Goal: Task Accomplishment & Management: Manage account settings

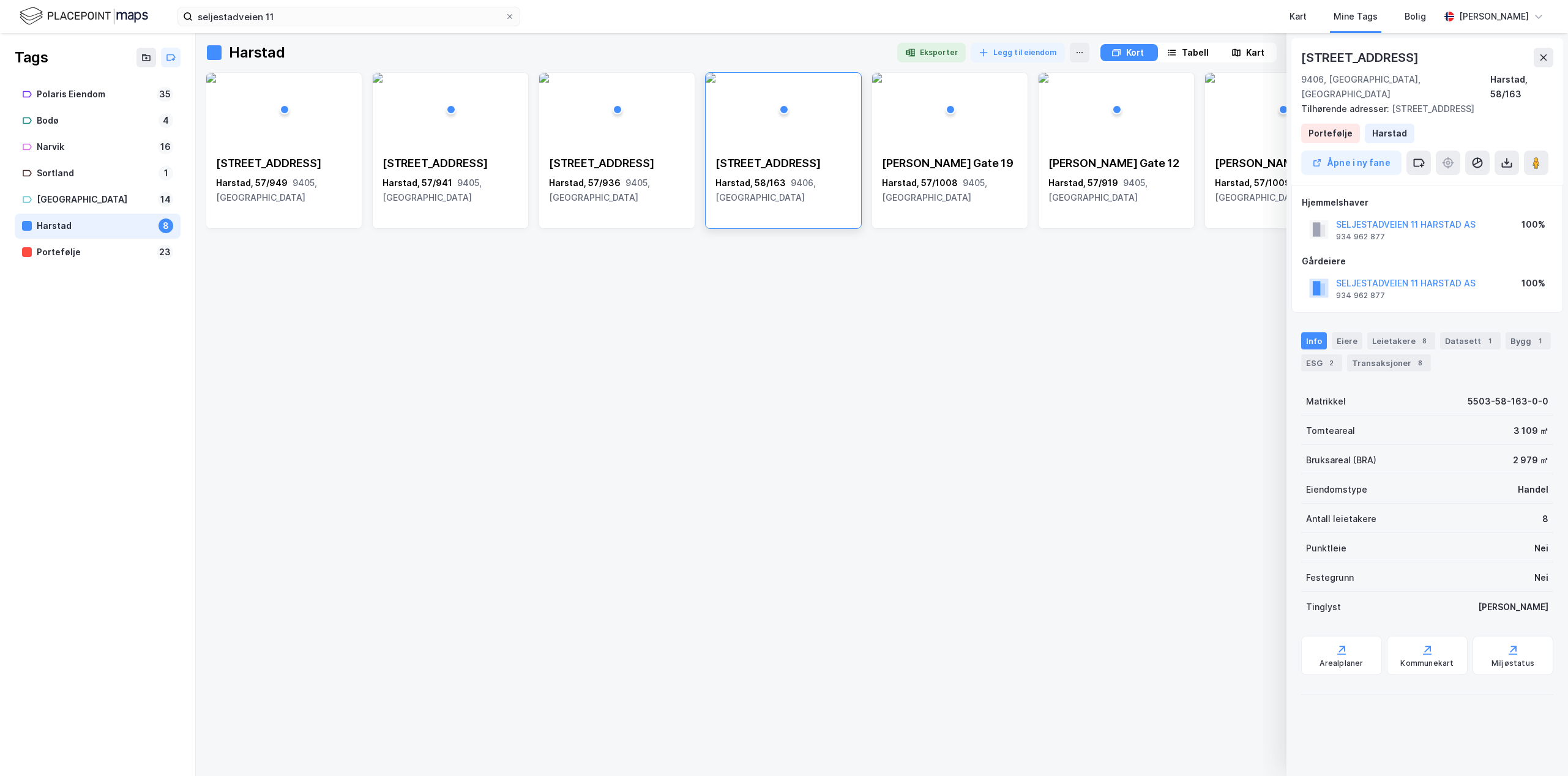
click at [88, 20] on img at bounding box center [84, 16] width 128 height 21
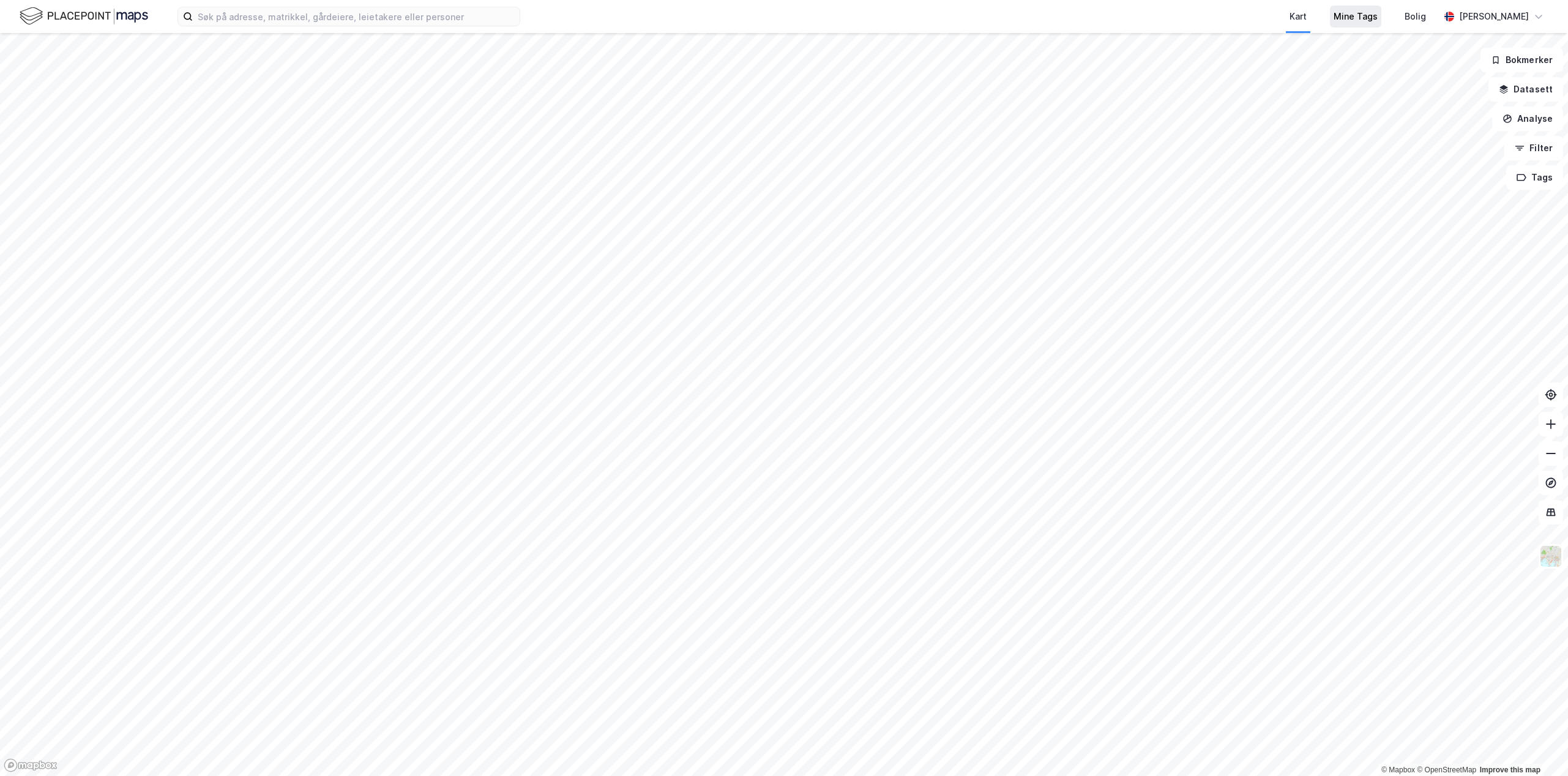
click at [1338, 16] on div "Mine Tags" at bounding box center [1356, 16] width 44 height 14
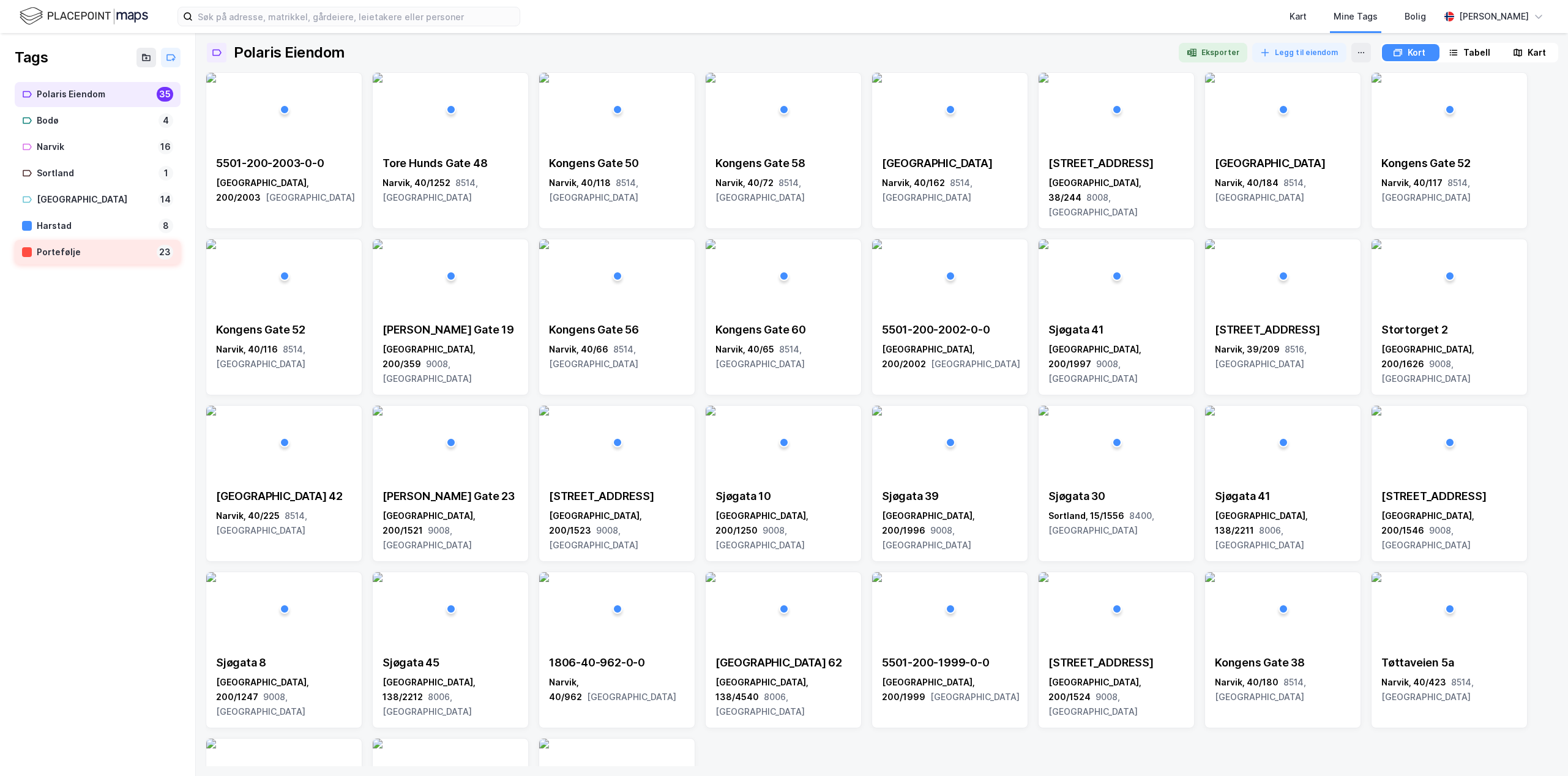
click at [77, 250] on div "Portefølje" at bounding box center [94, 253] width 115 height 15
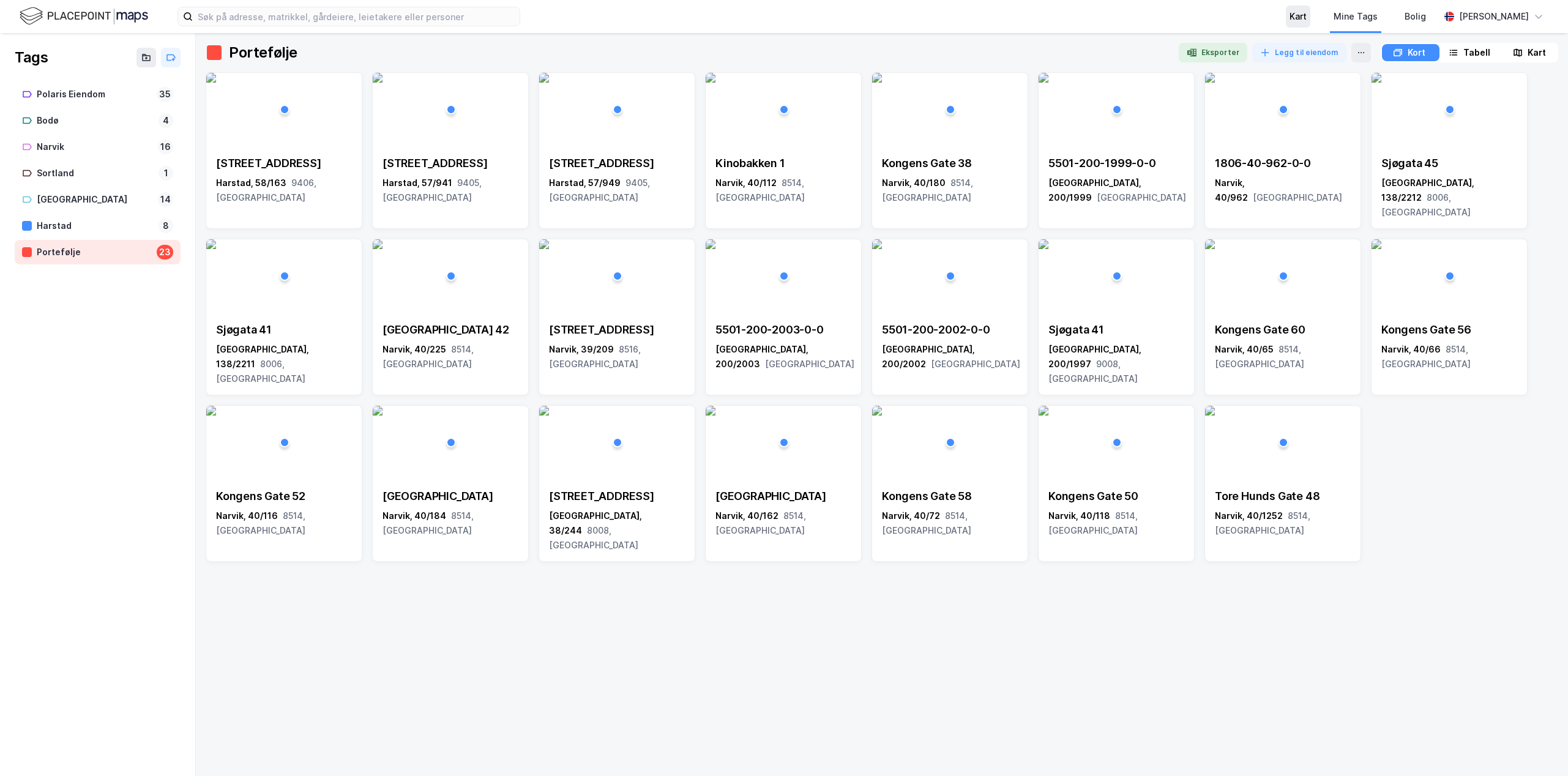
click at [1290, 14] on div "Kart" at bounding box center [1298, 16] width 17 height 14
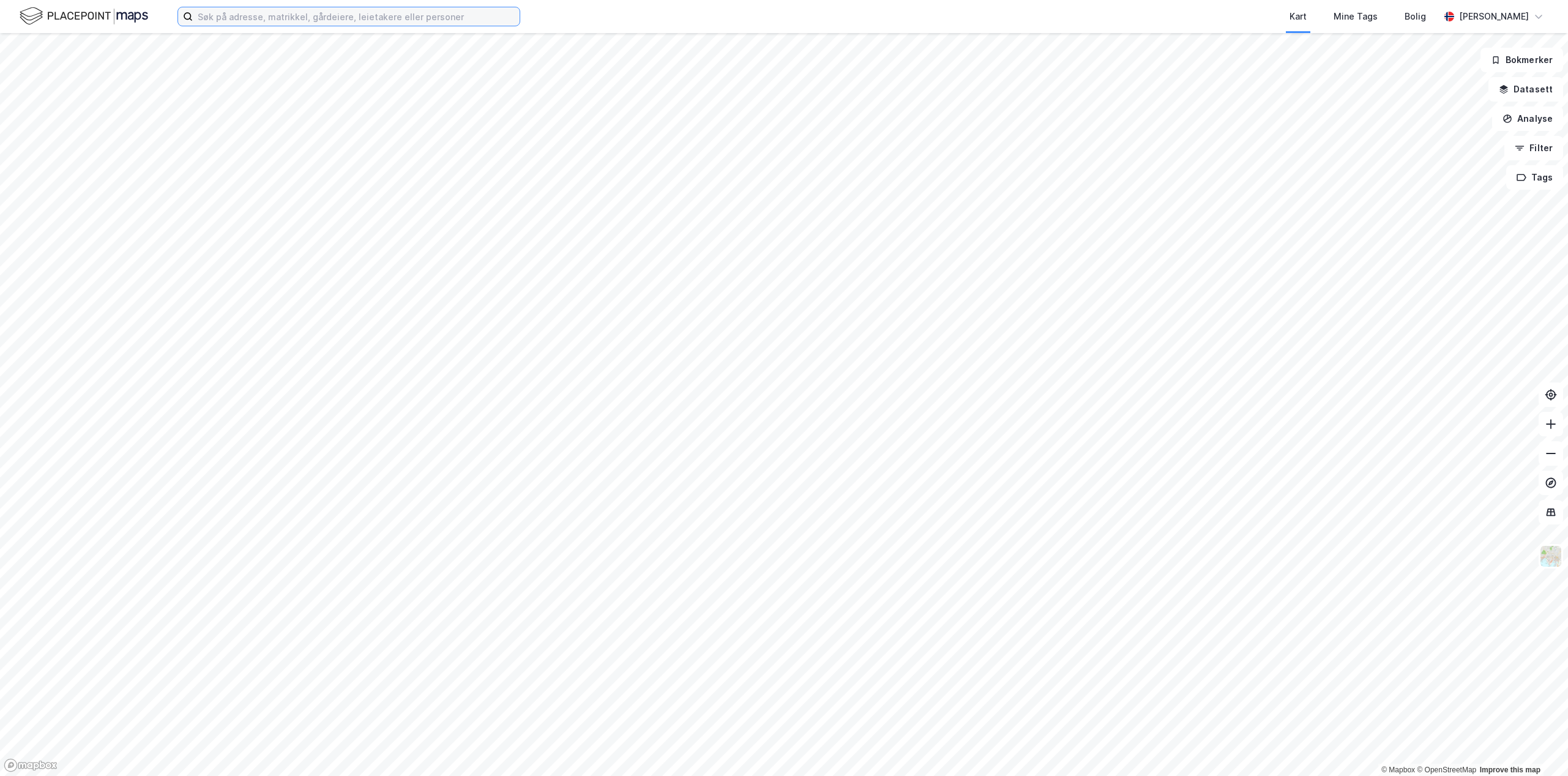
click at [334, 20] on input at bounding box center [356, 16] width 327 height 18
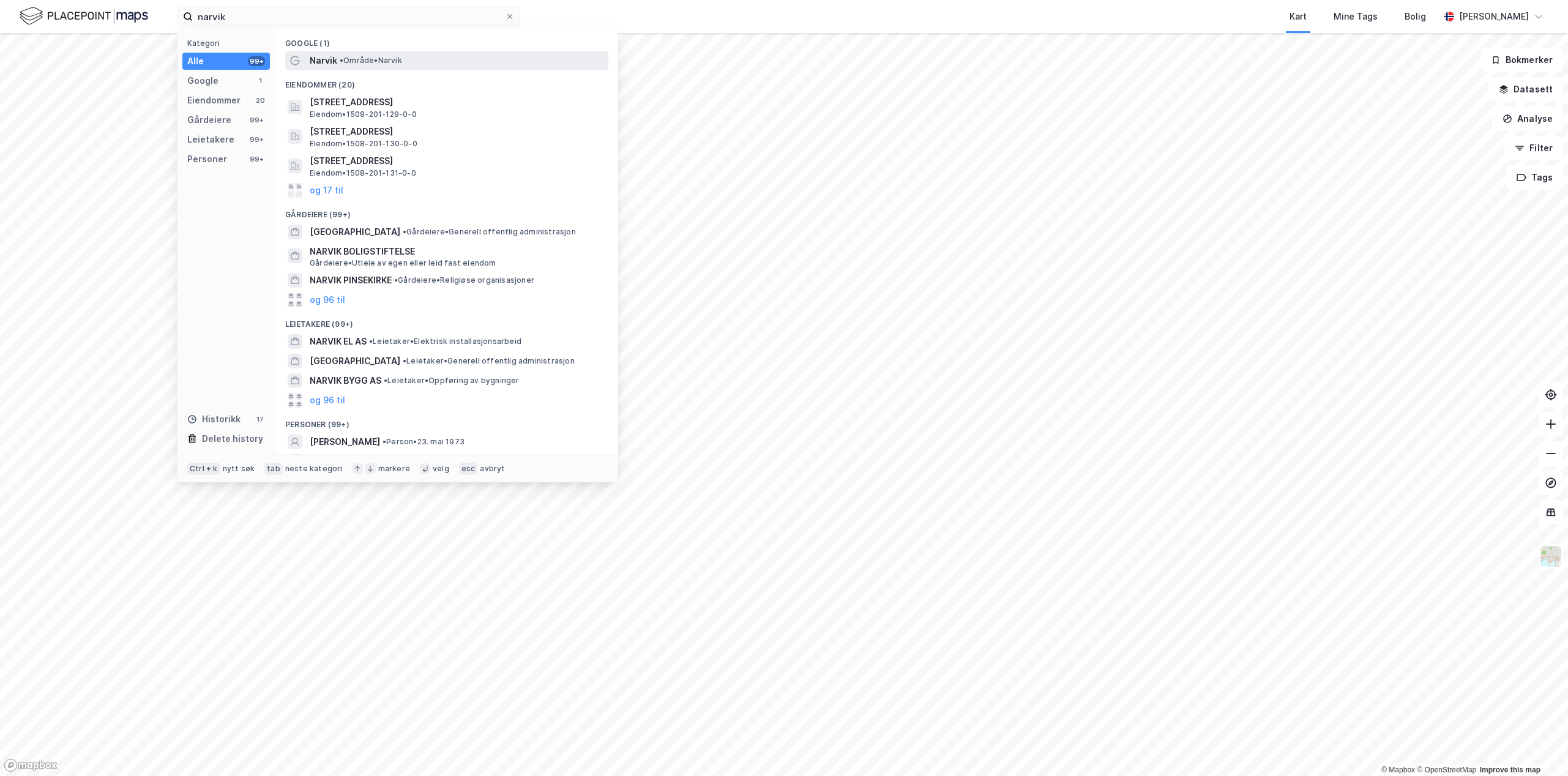
click at [320, 65] on span "Narvik" at bounding box center [324, 60] width 28 height 14
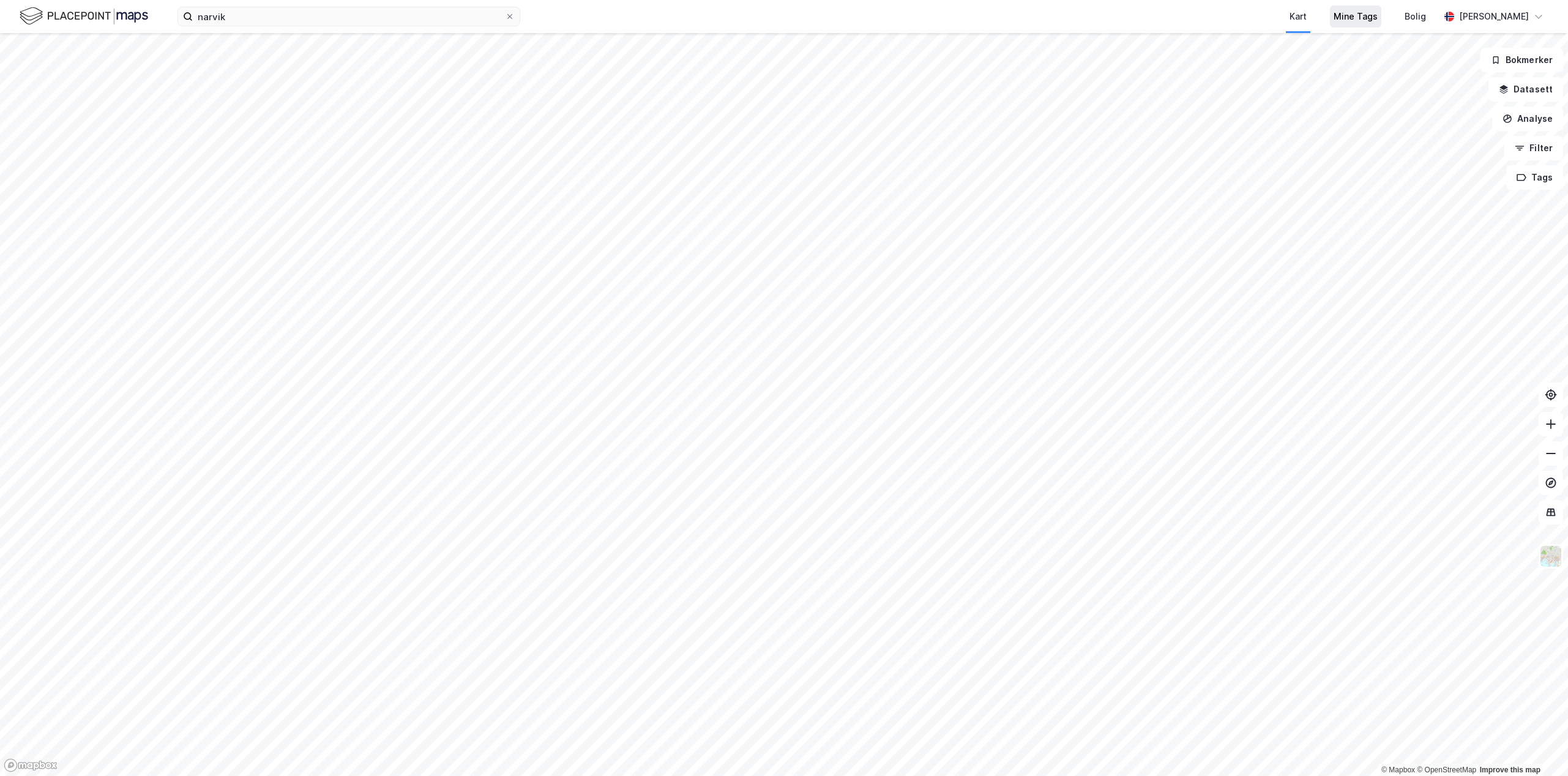
click at [1351, 25] on div "Mine Tags" at bounding box center [1356, 16] width 52 height 22
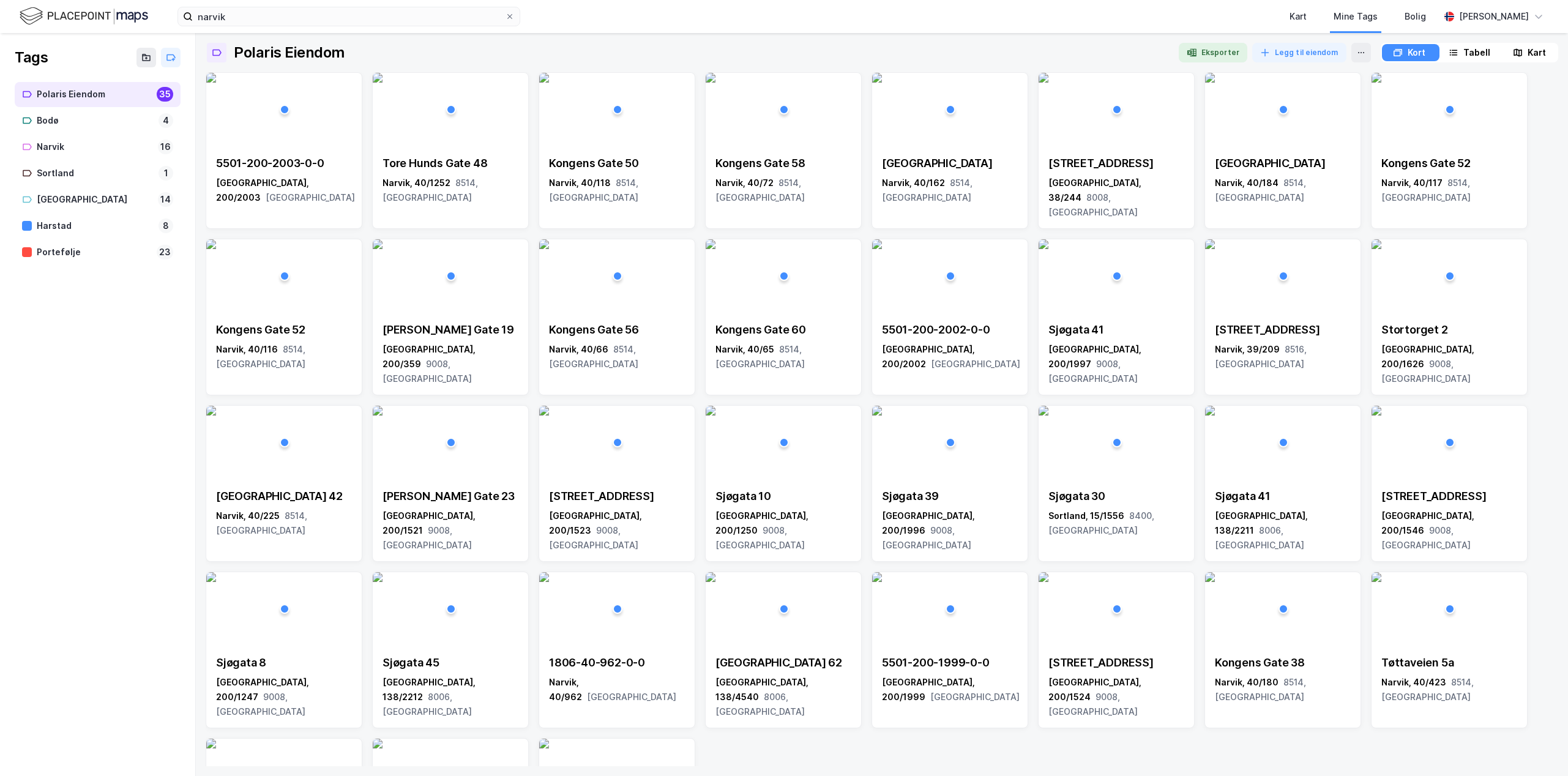
click at [1535, 50] on div "Kart" at bounding box center [1537, 52] width 18 height 14
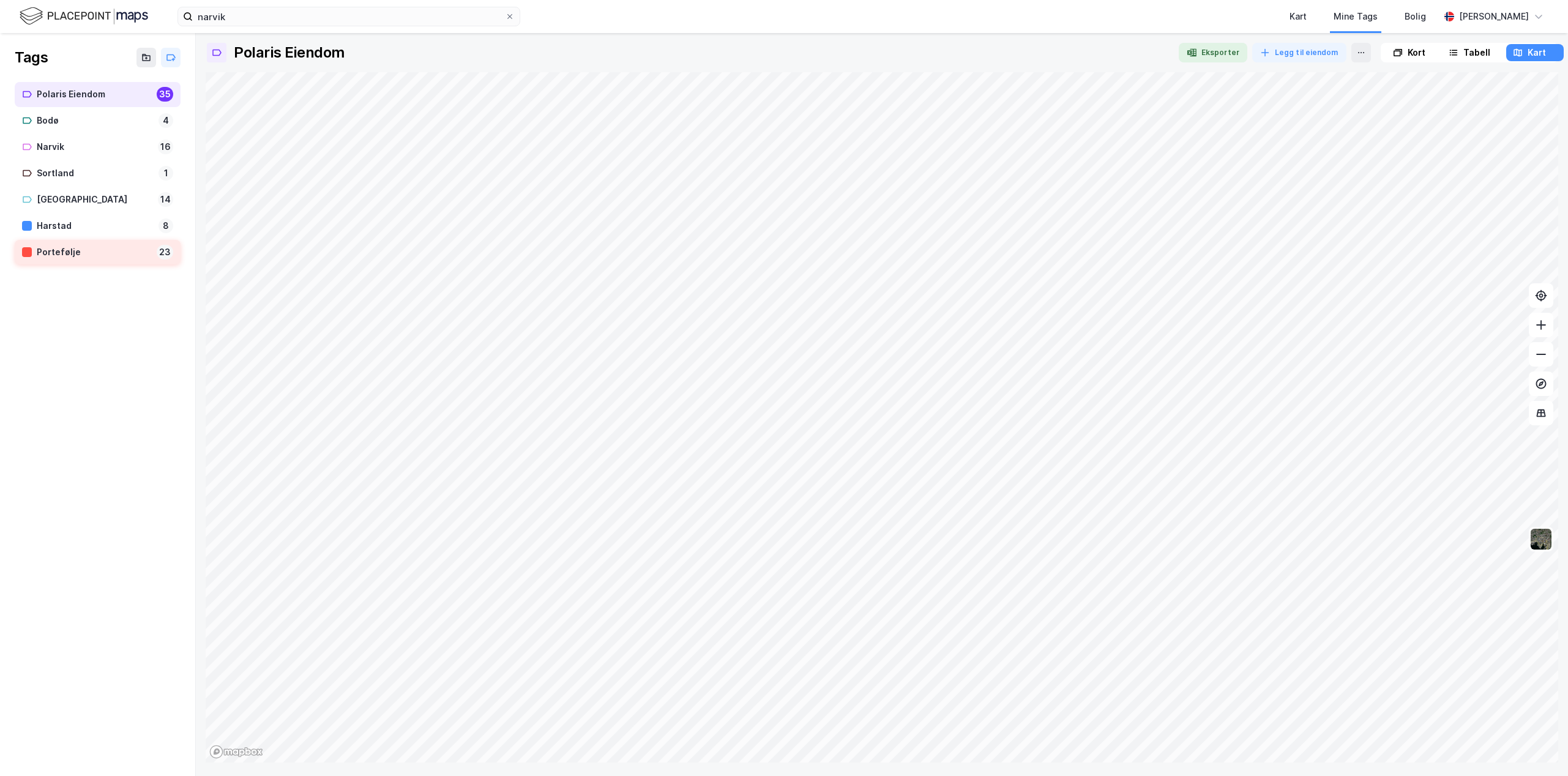
click at [89, 253] on div "Portefølje" at bounding box center [94, 253] width 115 height 15
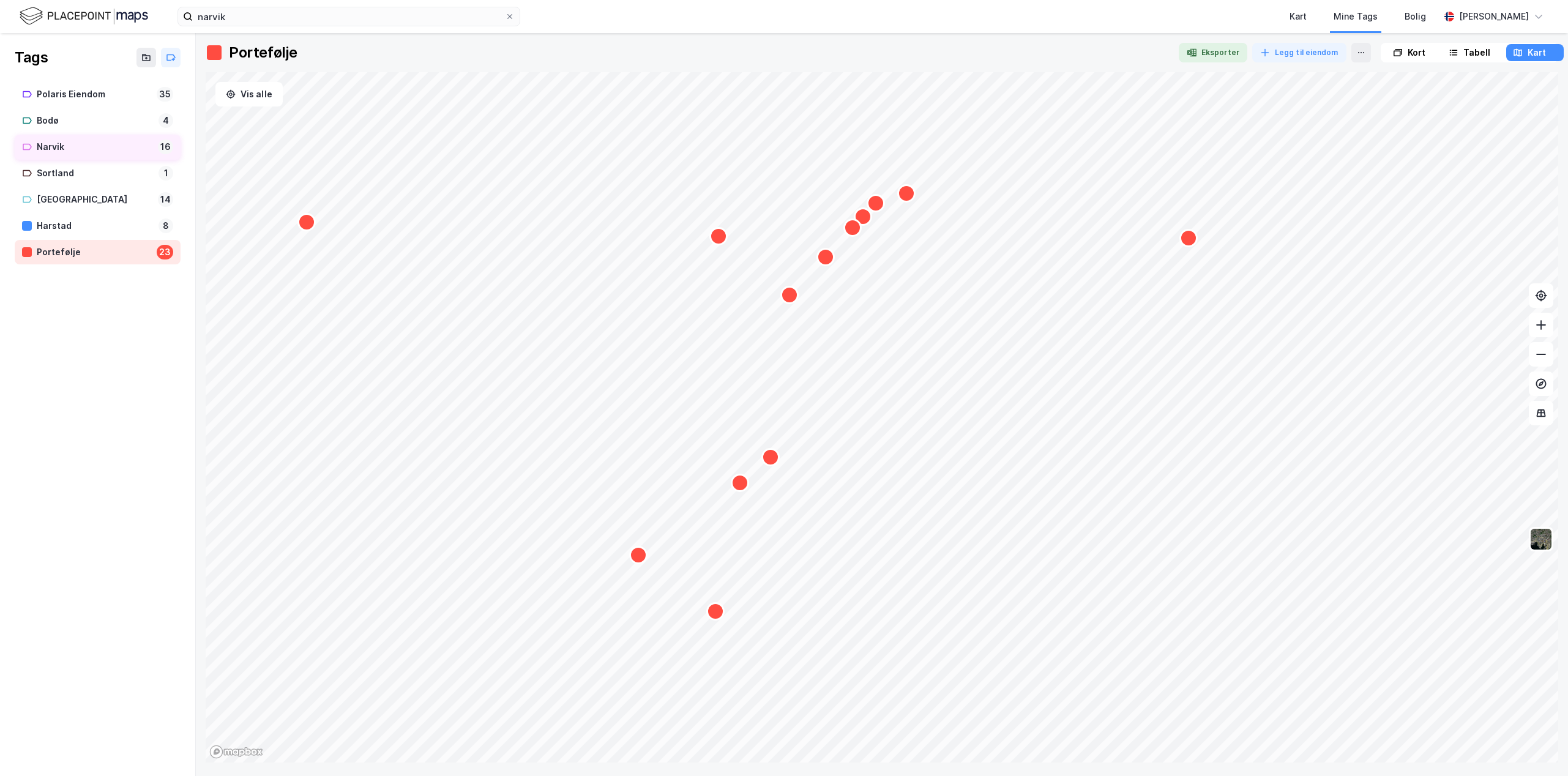
click at [51, 142] on div "Narvik" at bounding box center [94, 147] width 116 height 15
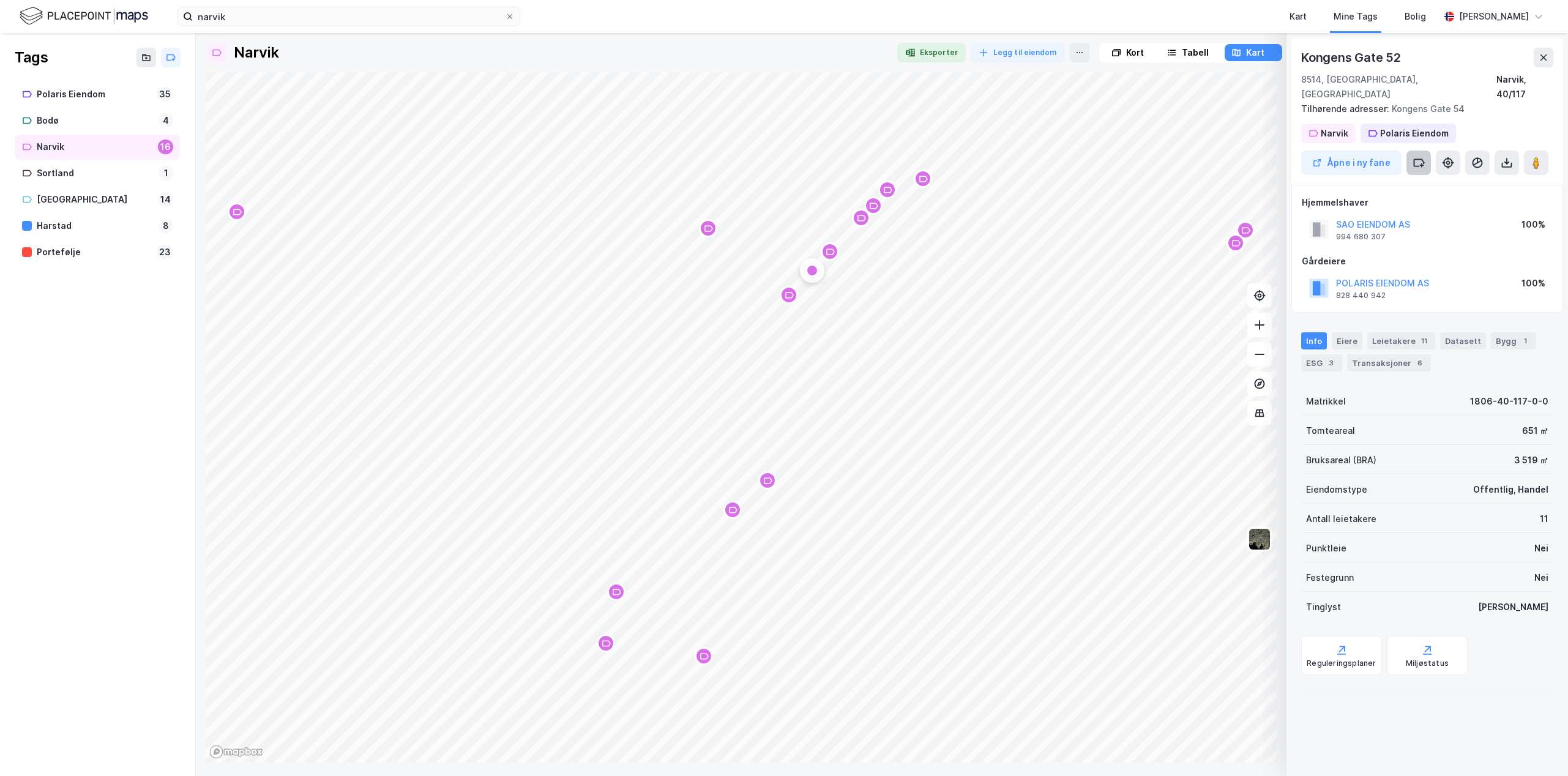
click at [1421, 154] on button at bounding box center [1418, 163] width 25 height 25
click at [1410, 334] on div "Portefølje" at bounding box center [1402, 341] width 44 height 14
click at [60, 252] on div "Portefølje" at bounding box center [94, 253] width 115 height 15
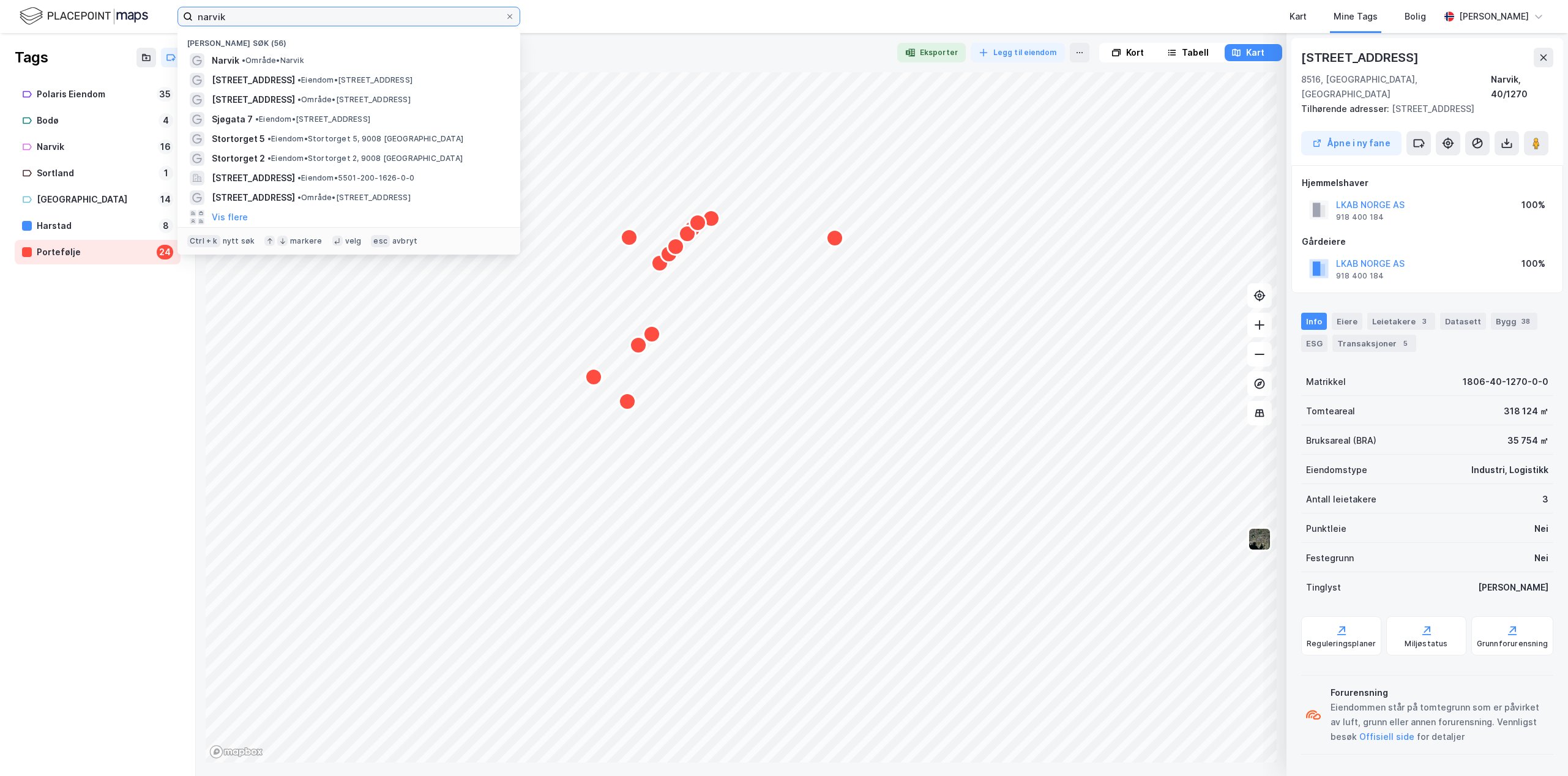
click at [225, 20] on input "narvik" at bounding box center [349, 16] width 312 height 18
click at [106, 20] on img at bounding box center [84, 16] width 128 height 21
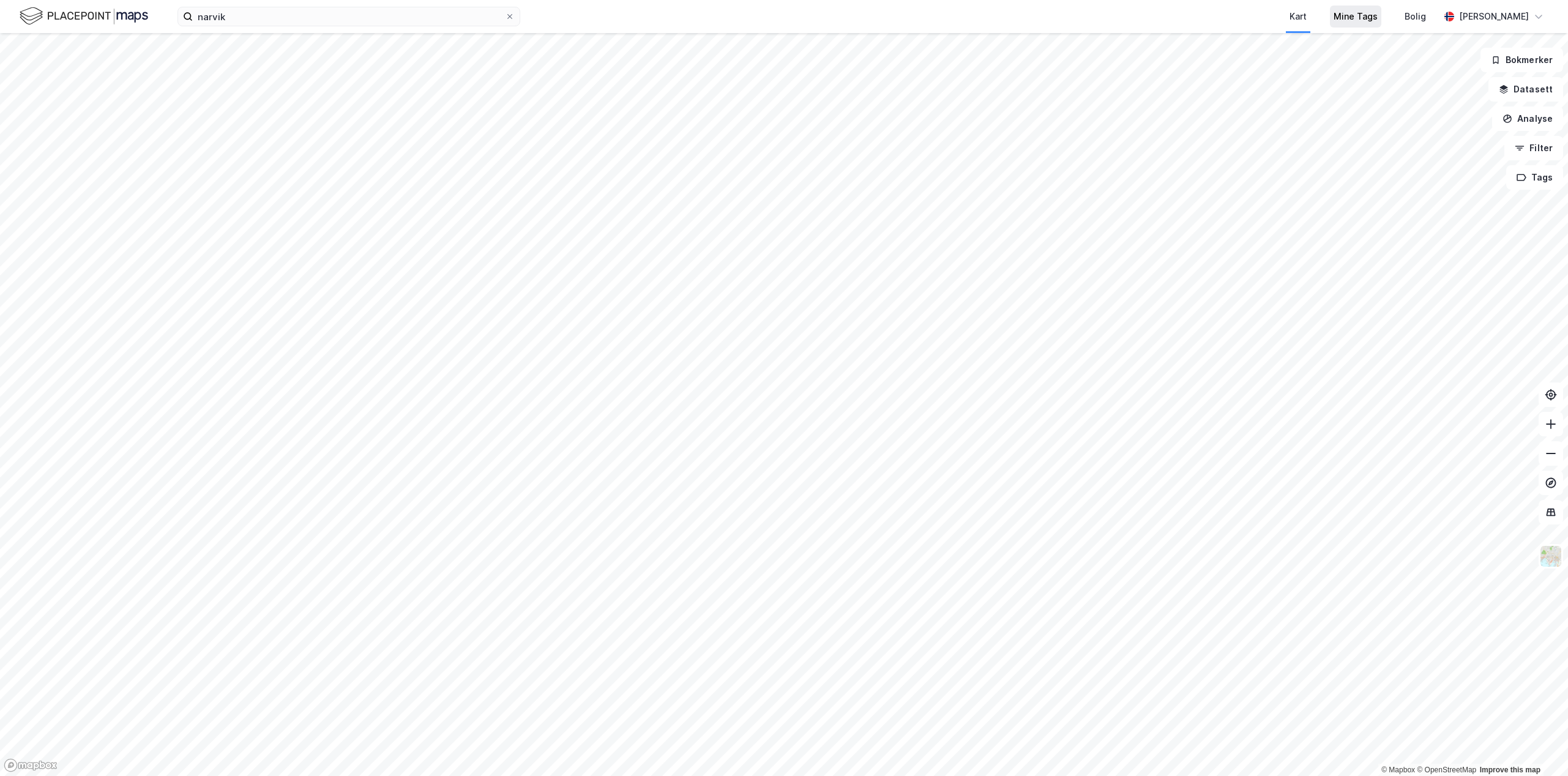
click at [1346, 16] on div "Mine Tags" at bounding box center [1356, 16] width 44 height 14
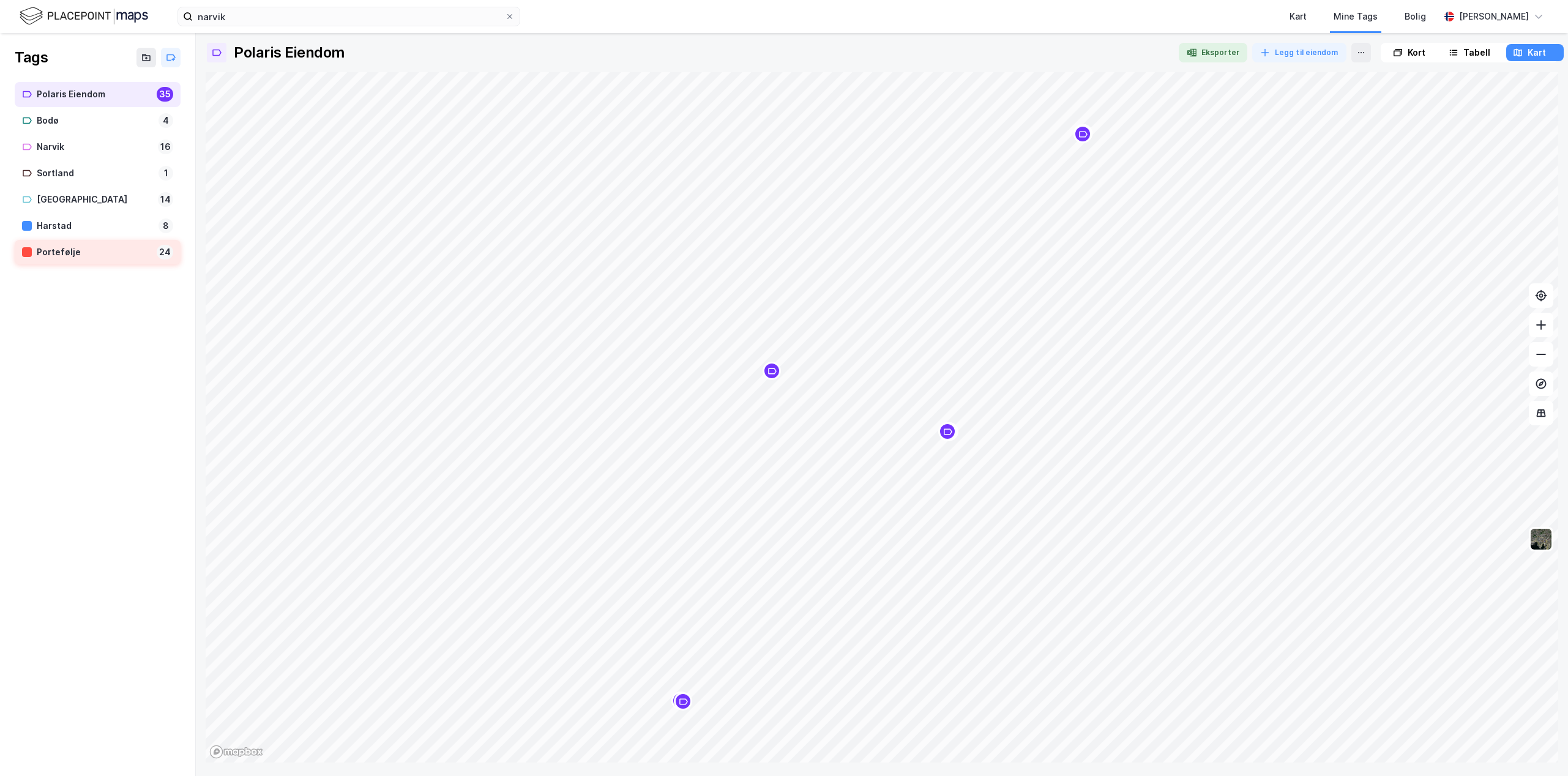
click at [55, 257] on div "Portefølje" at bounding box center [94, 253] width 115 height 15
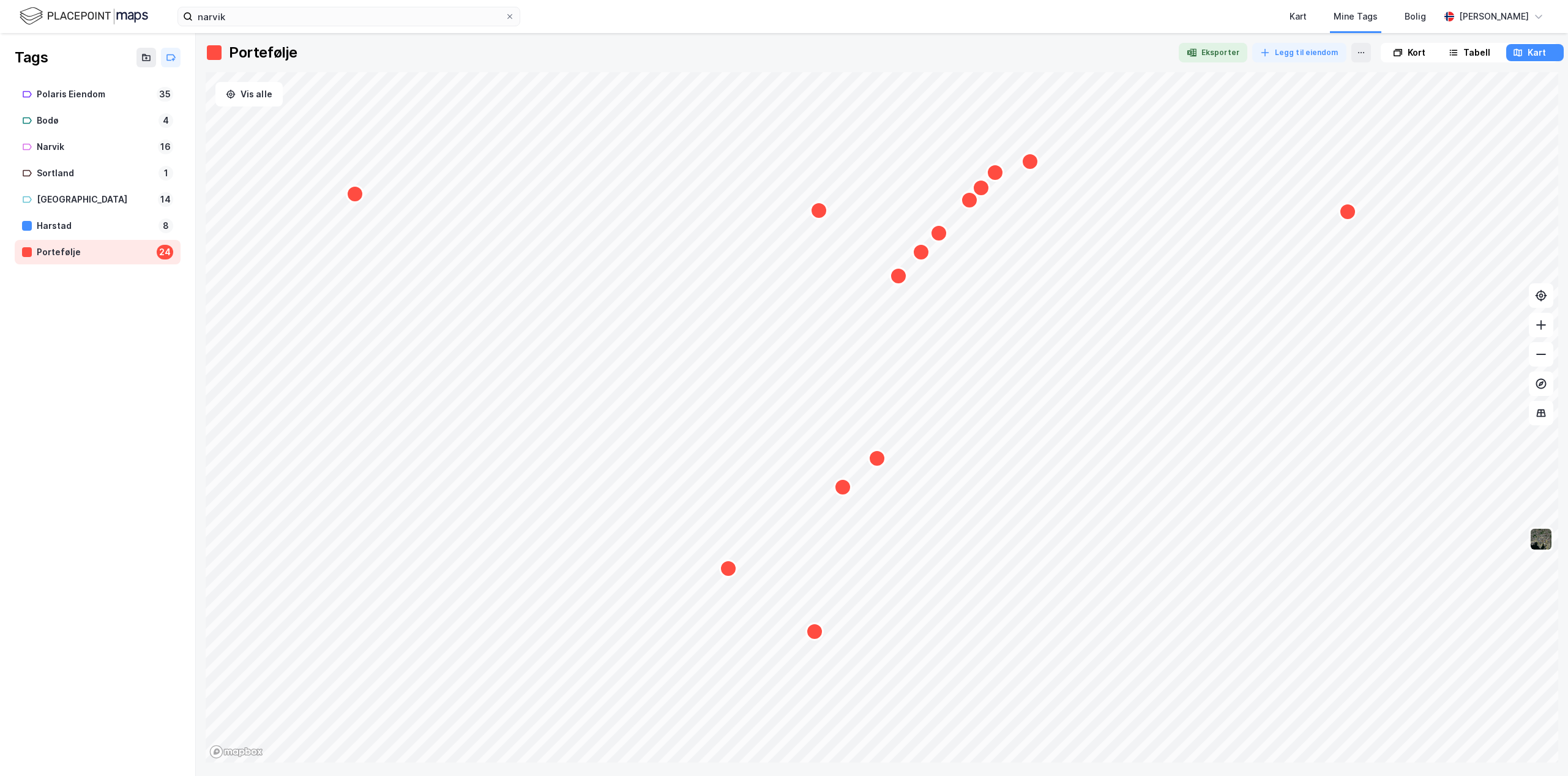
drag, startPoint x: 764, startPoint y: 325, endPoint x: 912, endPoint y: 256, distance: 163.3
click at [912, 256] on div "Map marker" at bounding box center [921, 252] width 18 height 18
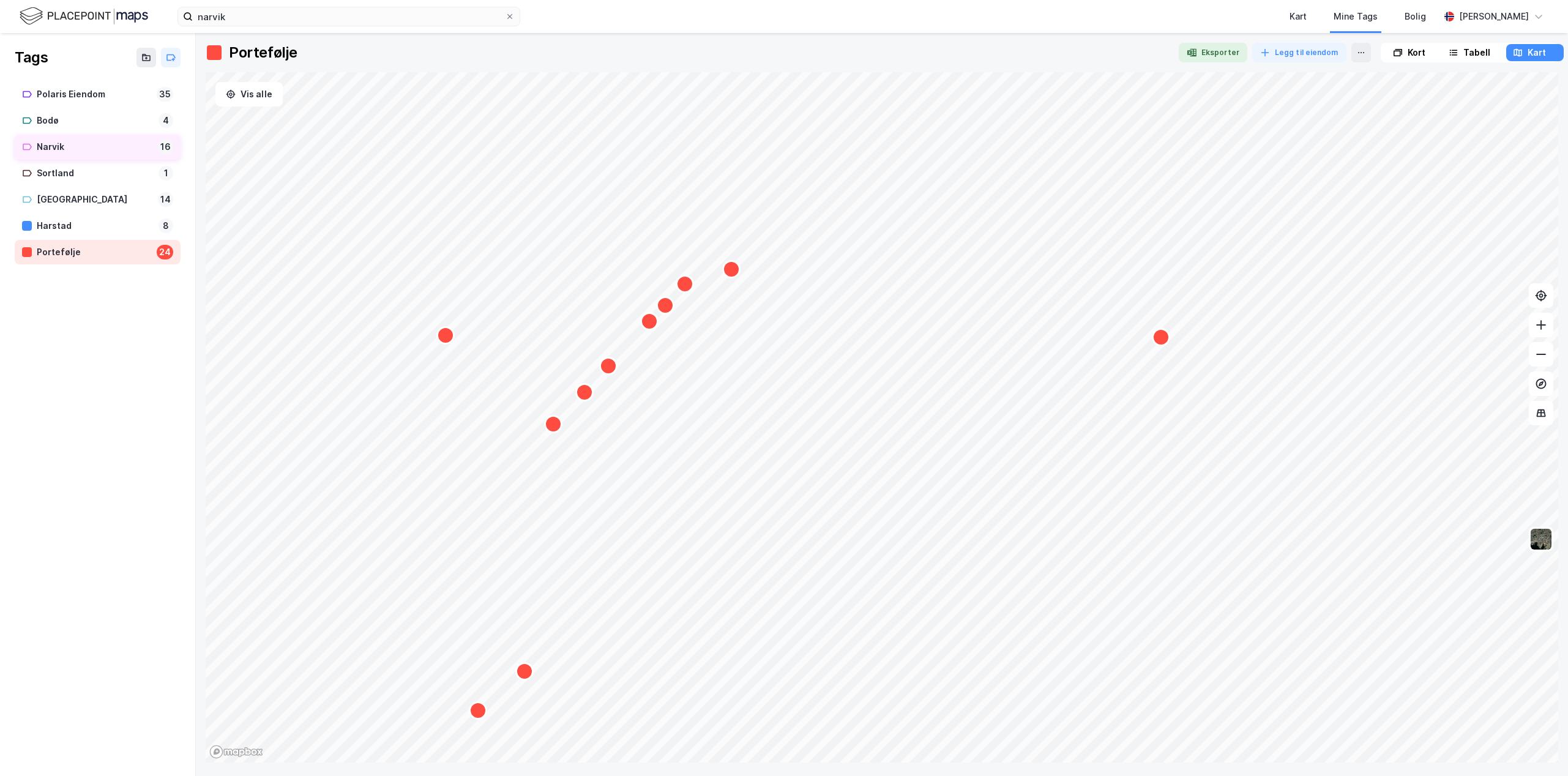
click at [56, 152] on div "Narvik" at bounding box center [94, 147] width 116 height 15
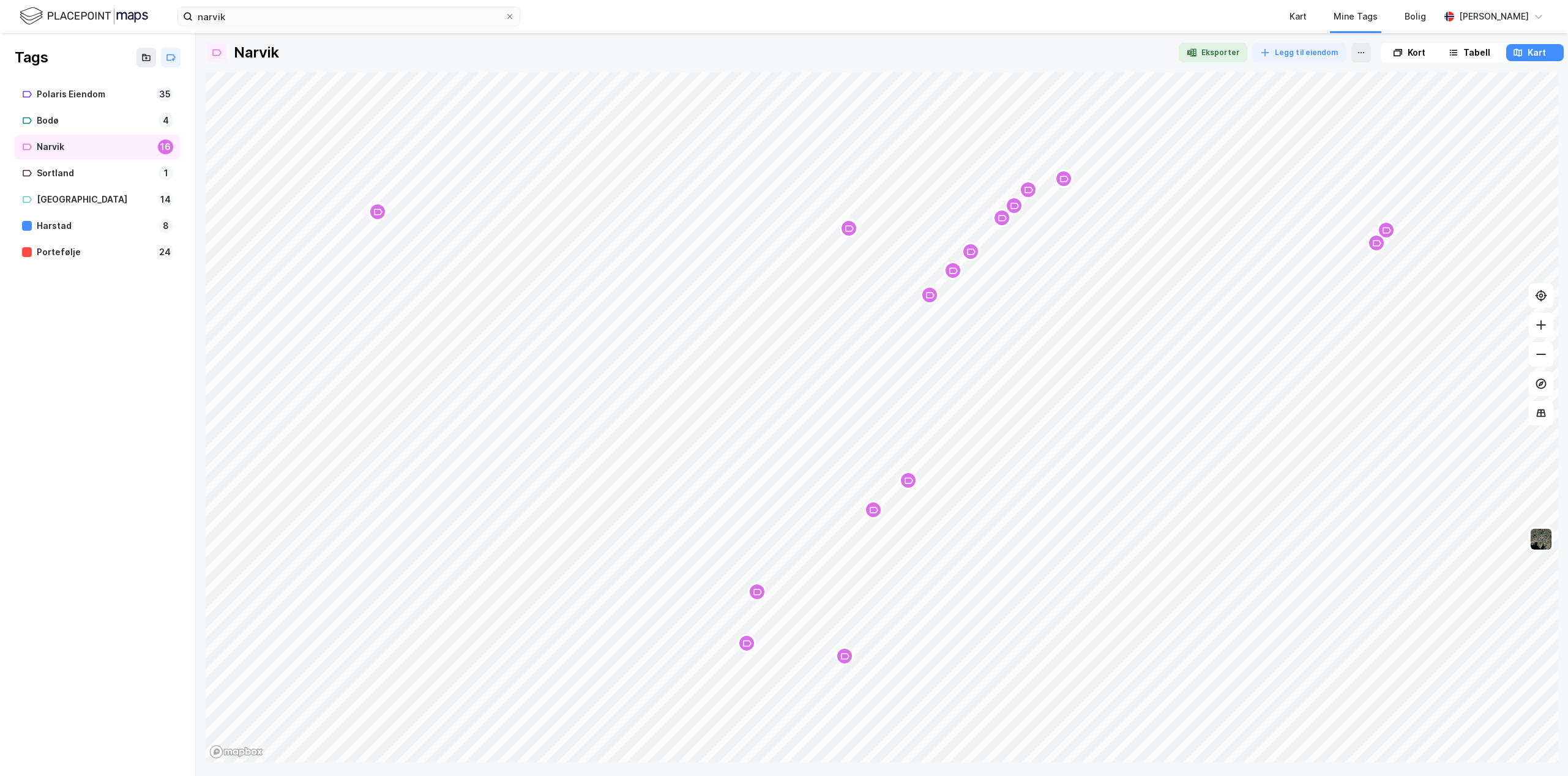
click at [1370, 248] on div "Map marker" at bounding box center [1376, 243] width 18 height 18
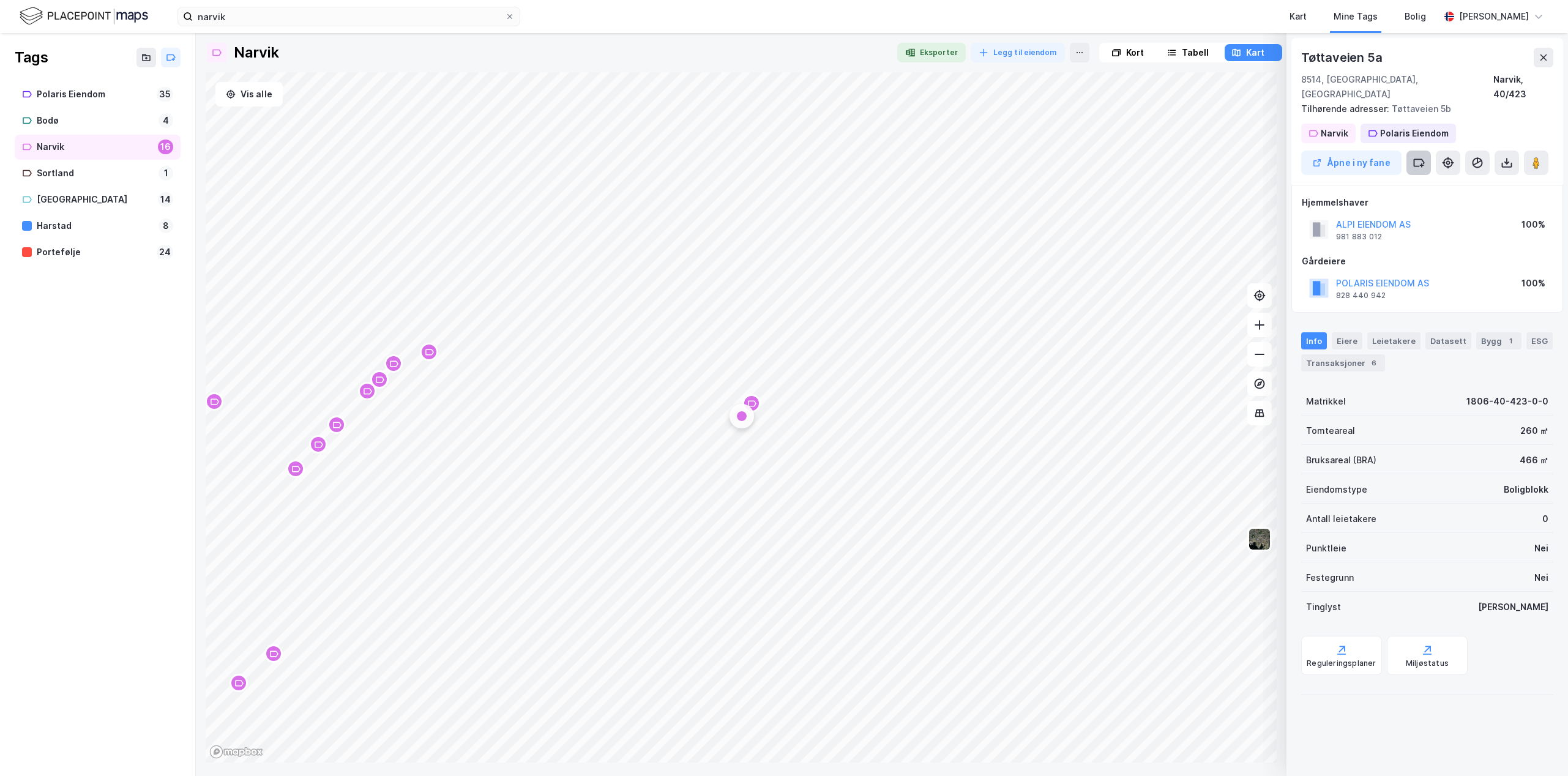
click at [1418, 159] on icon at bounding box center [1419, 163] width 10 height 7
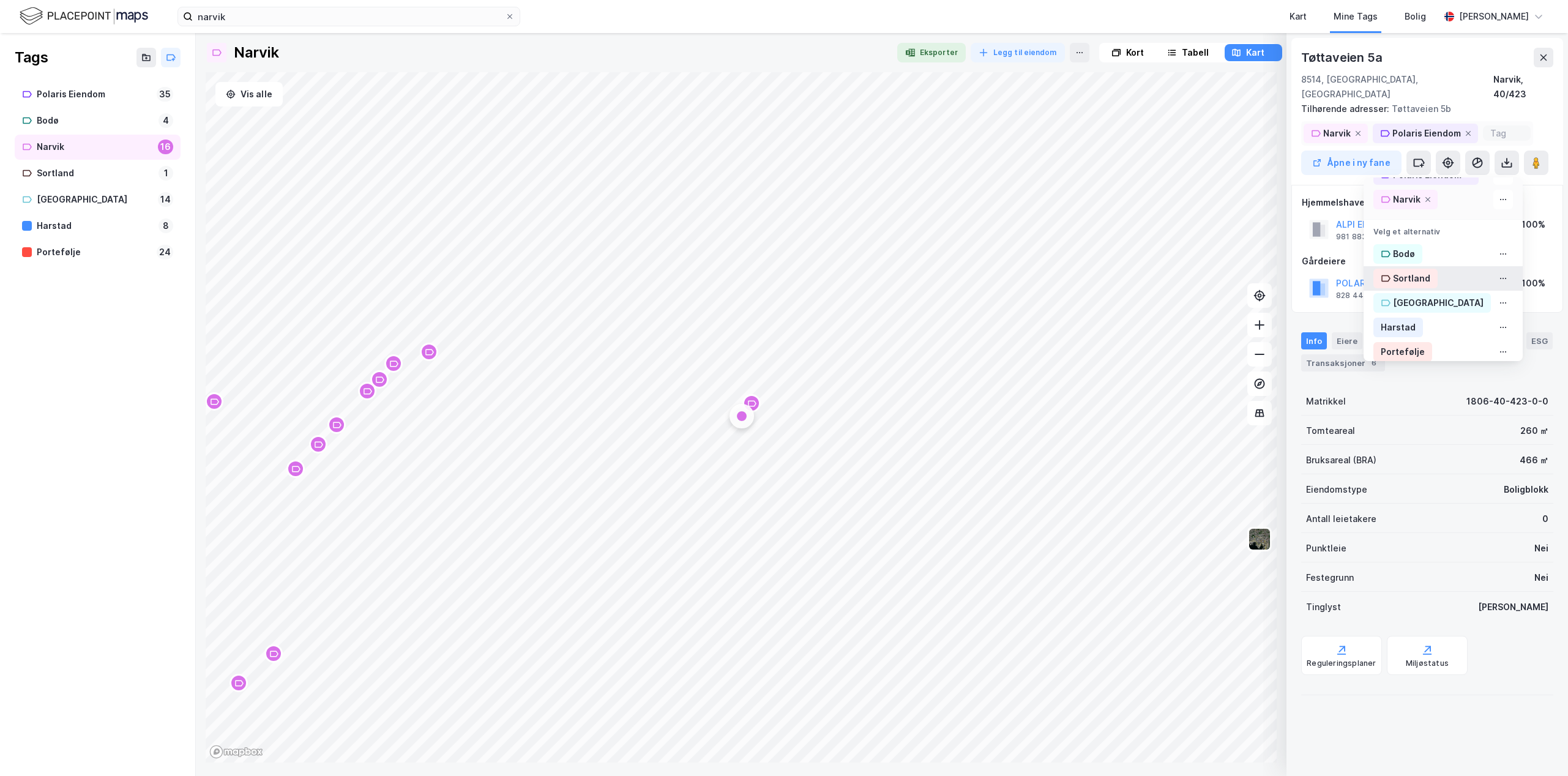
scroll to position [33, 0]
click at [1402, 334] on div "Portefølje" at bounding box center [1402, 341] width 44 height 14
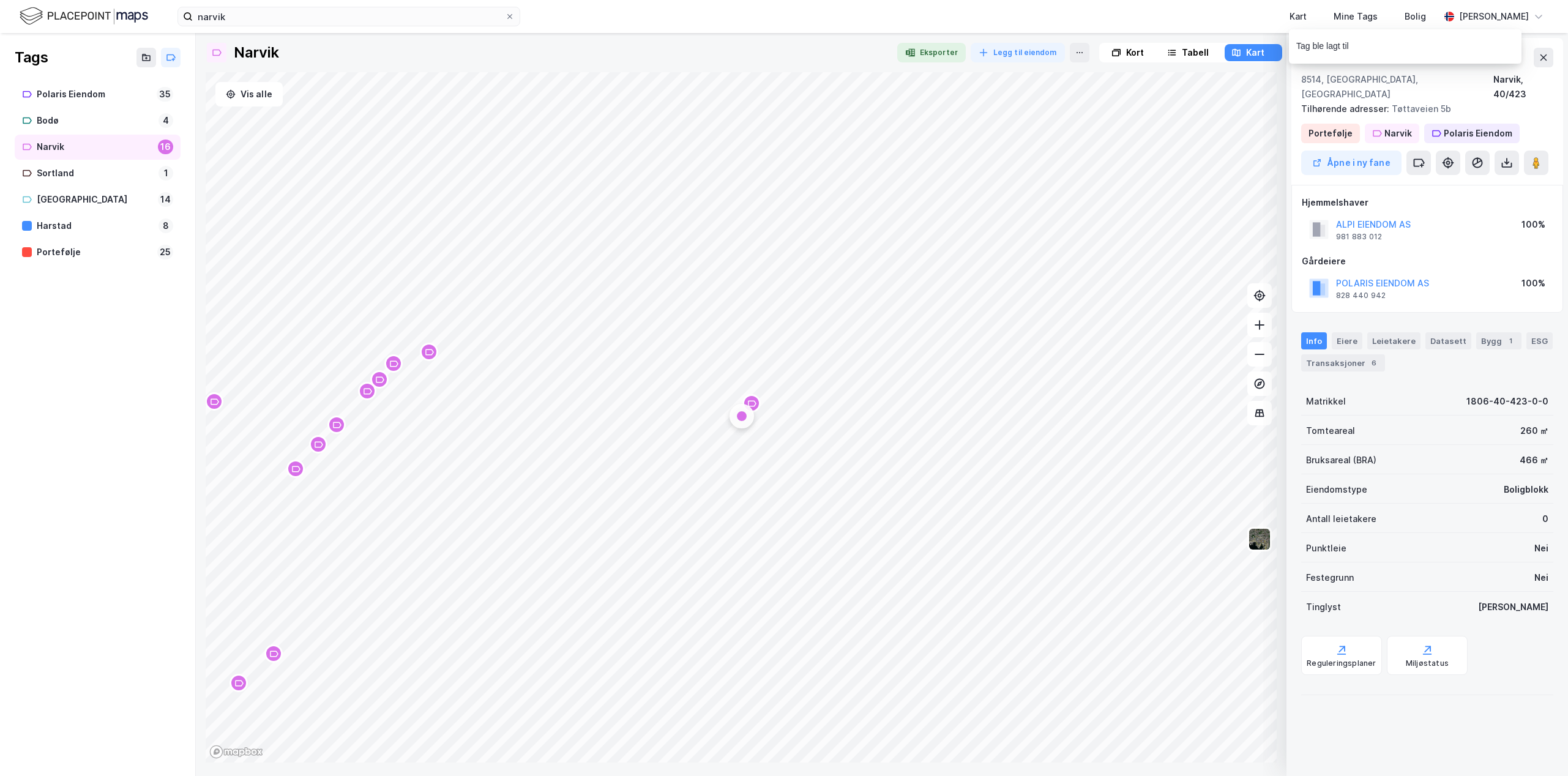
drag, startPoint x: 111, startPoint y: 384, endPoint x: 98, endPoint y: 279, distance: 105.8
click at [111, 382] on div "Tags Polaris Eiendom 35 Bodø 4 Narvik 16 Sortland 1 Tromsø 14 Harstad 8 Portefø…" at bounding box center [98, 404] width 196 height 743
click at [65, 241] on div "Portefølje 25" at bounding box center [97, 253] width 166 height 25
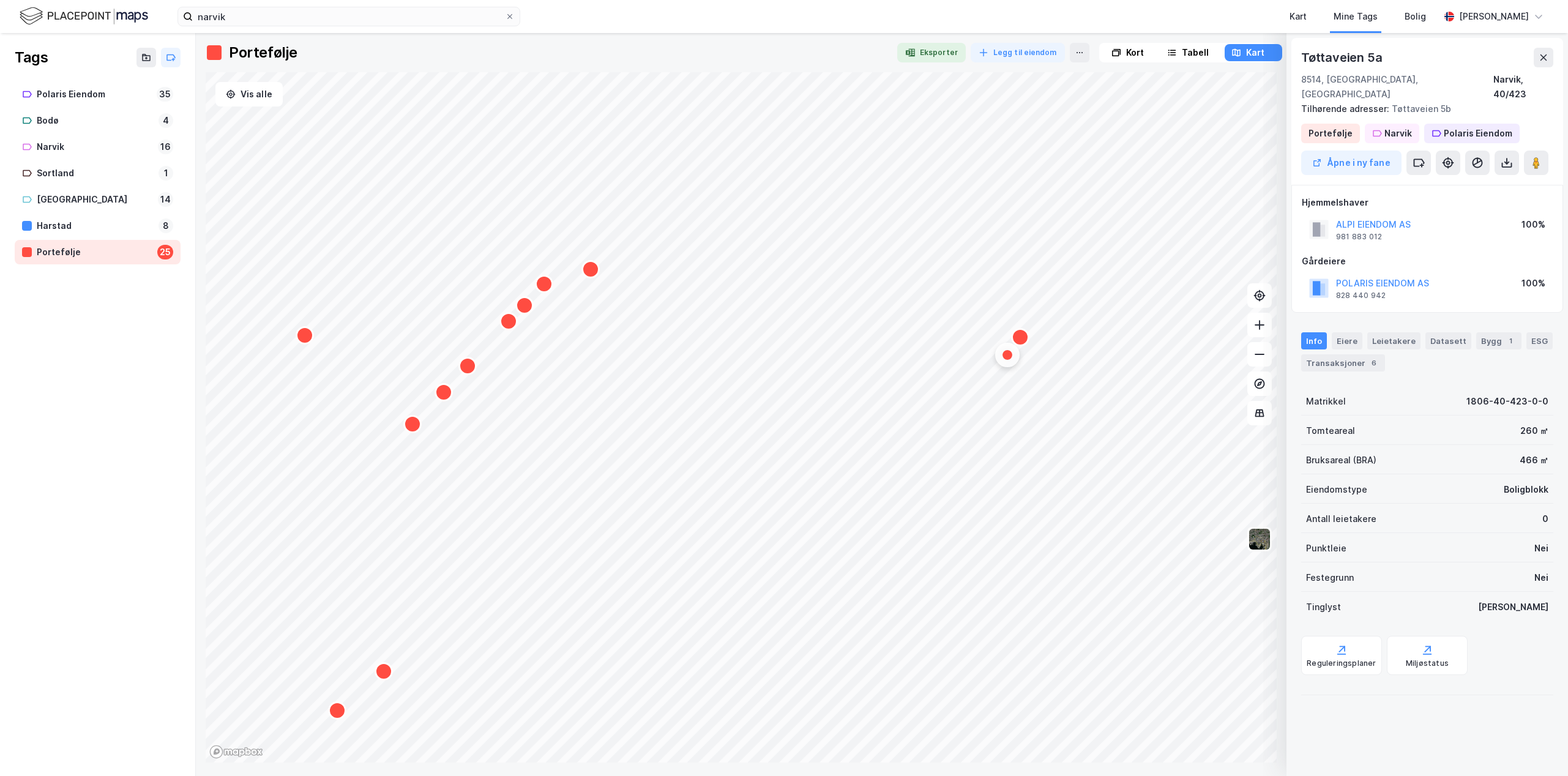
click at [1177, 52] on div "Tabell" at bounding box center [1188, 52] width 55 height 17
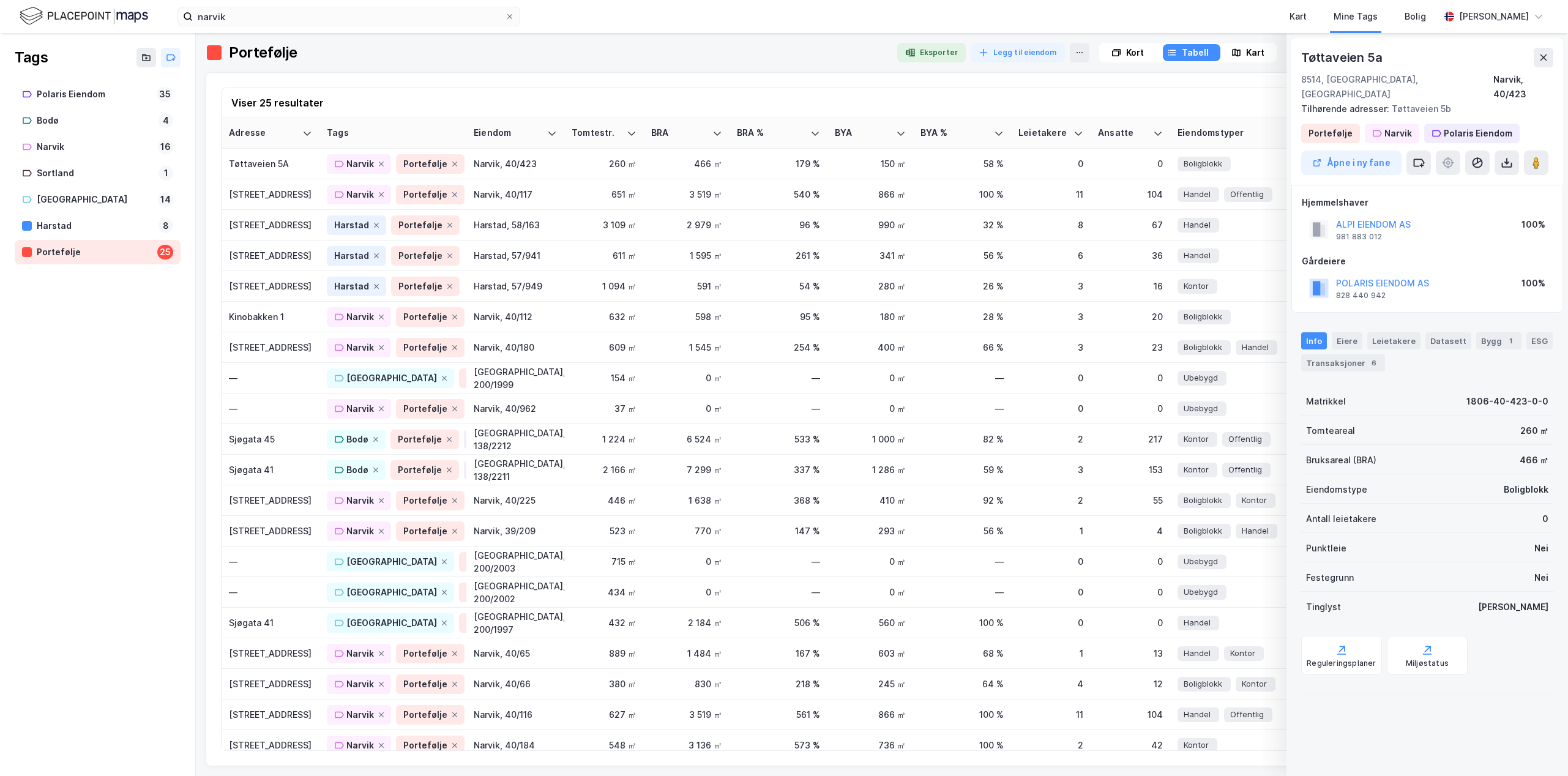
click at [1241, 52] on div "Kart" at bounding box center [1247, 52] width 55 height 17
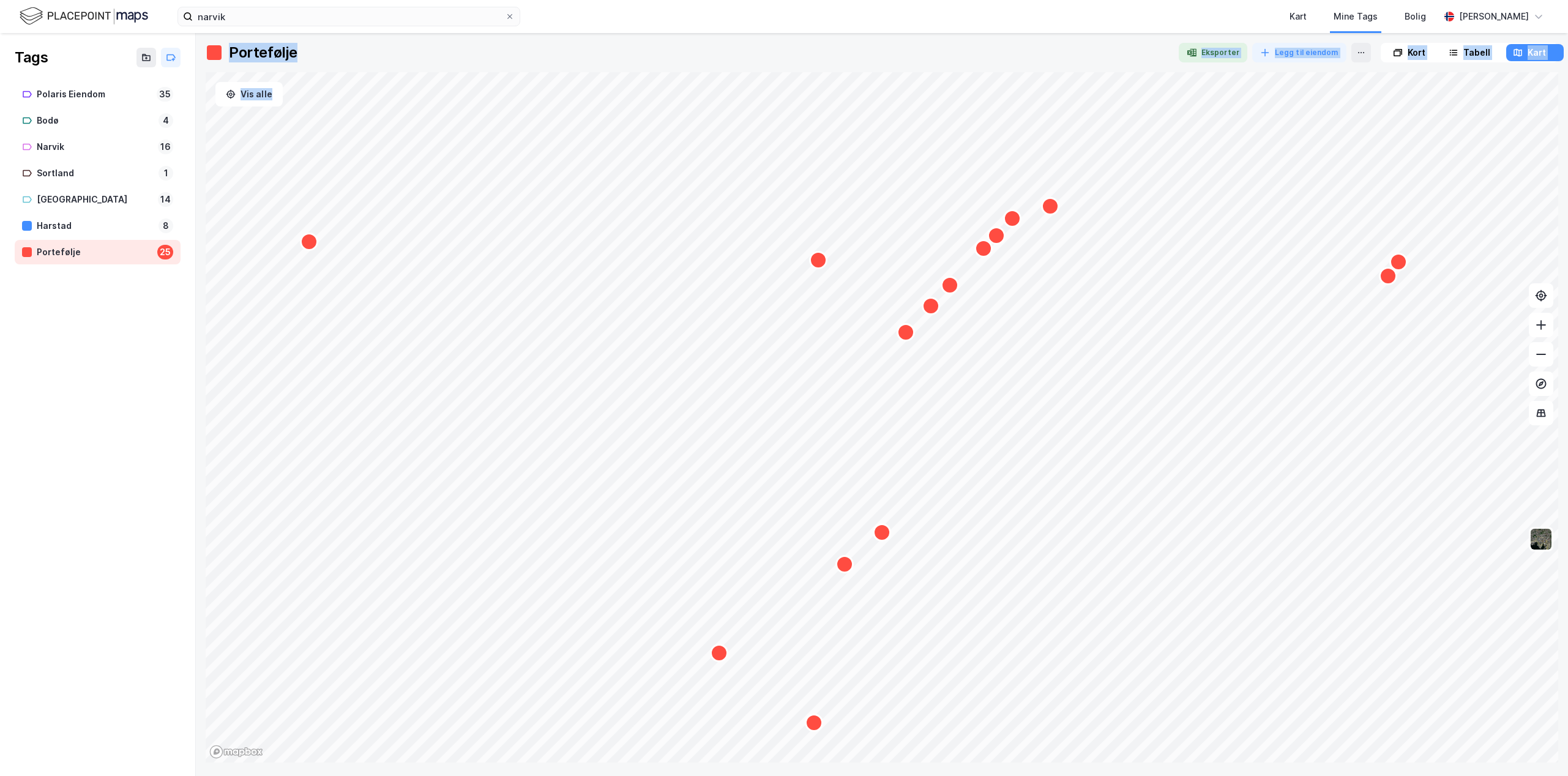
click at [421, 510] on div "Tags Polaris Eiendom 35 Bodø 4 Narvik 16 Sortland 1 Tromsø 14 Harstad 8 Portefø…" at bounding box center [784, 404] width 1568 height 743
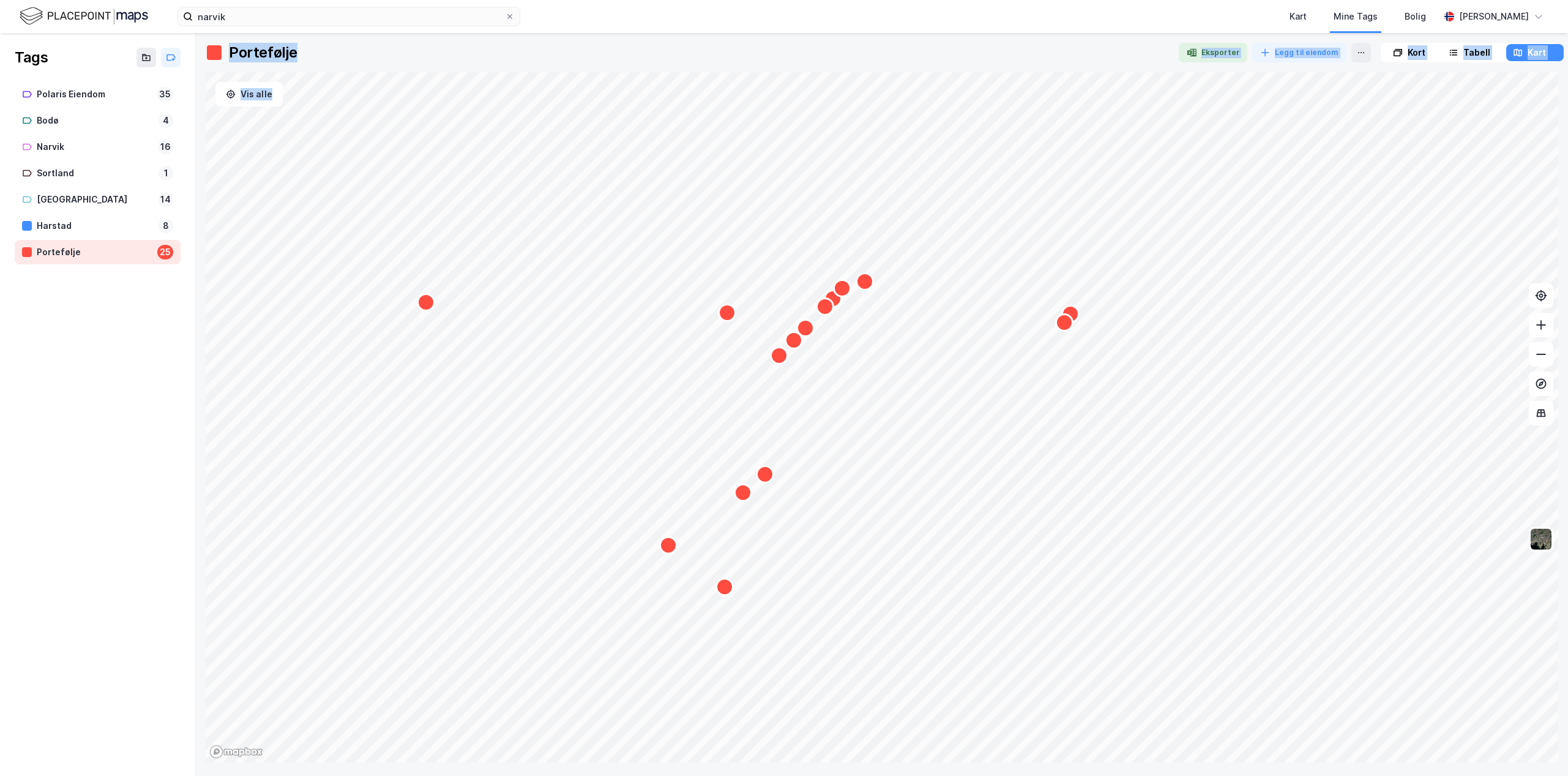
drag, startPoint x: 71, startPoint y: 385, endPoint x: 159, endPoint y: 300, distance: 122.3
click at [72, 384] on div "Tags Polaris Eiendom 35 Bodø 4 Narvik 16 Sortland 1 Tromsø 14 Harstad 8 Portefø…" at bounding box center [98, 404] width 196 height 743
click at [329, 53] on div at bounding box center [747, 52] width 843 height 20
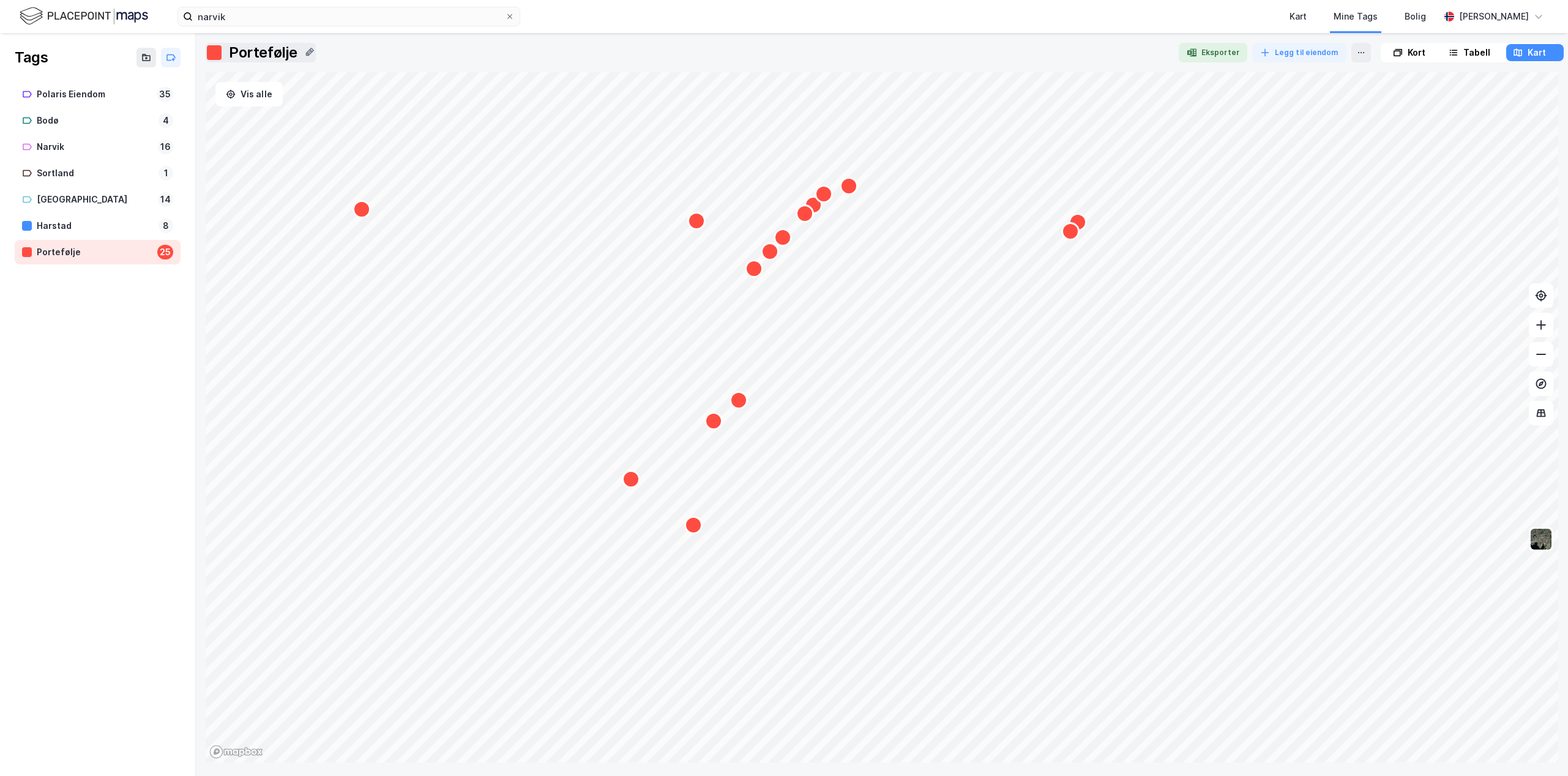
click at [1456, 50] on icon at bounding box center [1453, 53] width 10 height 10
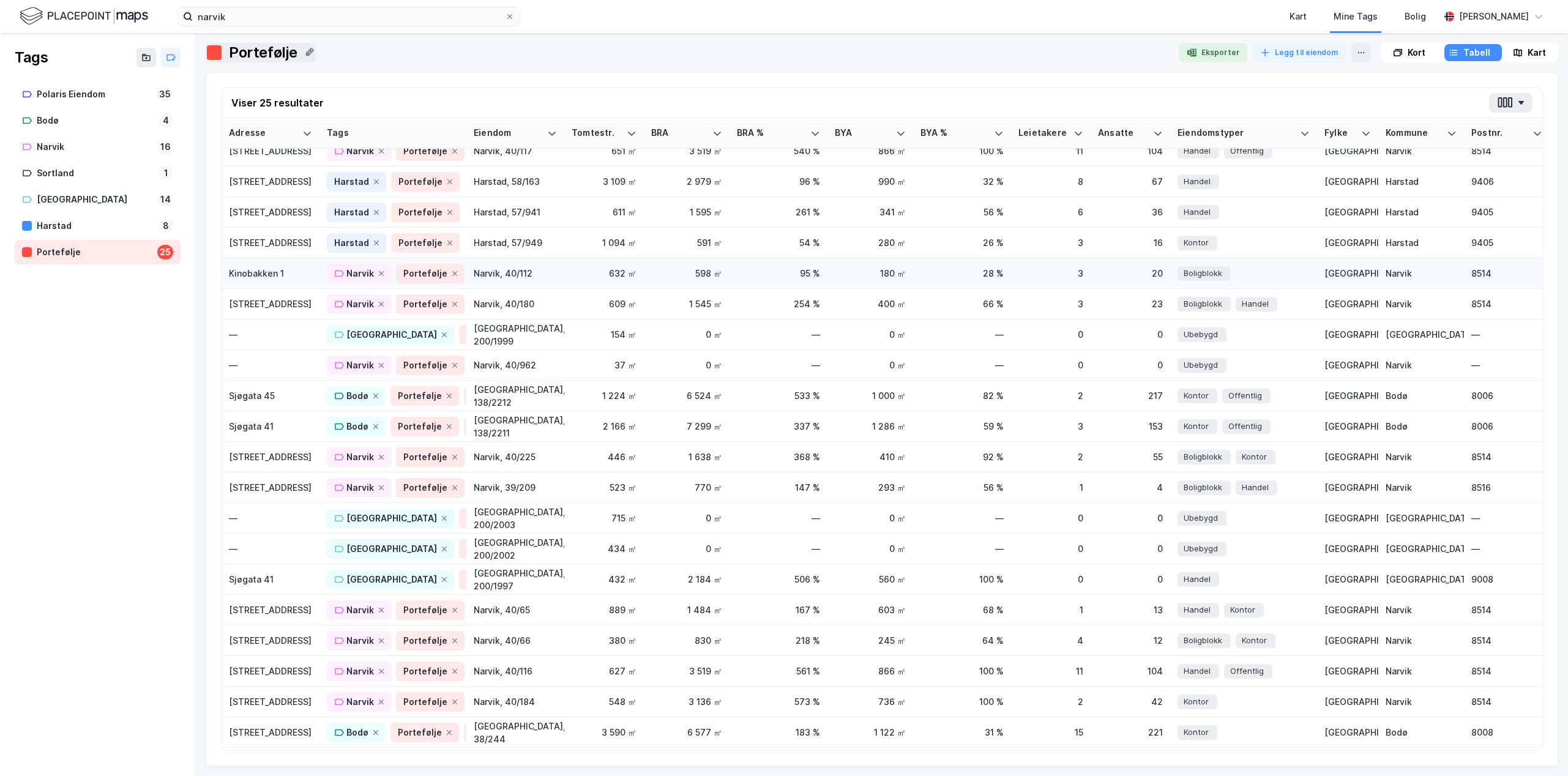
scroll to position [173, 0]
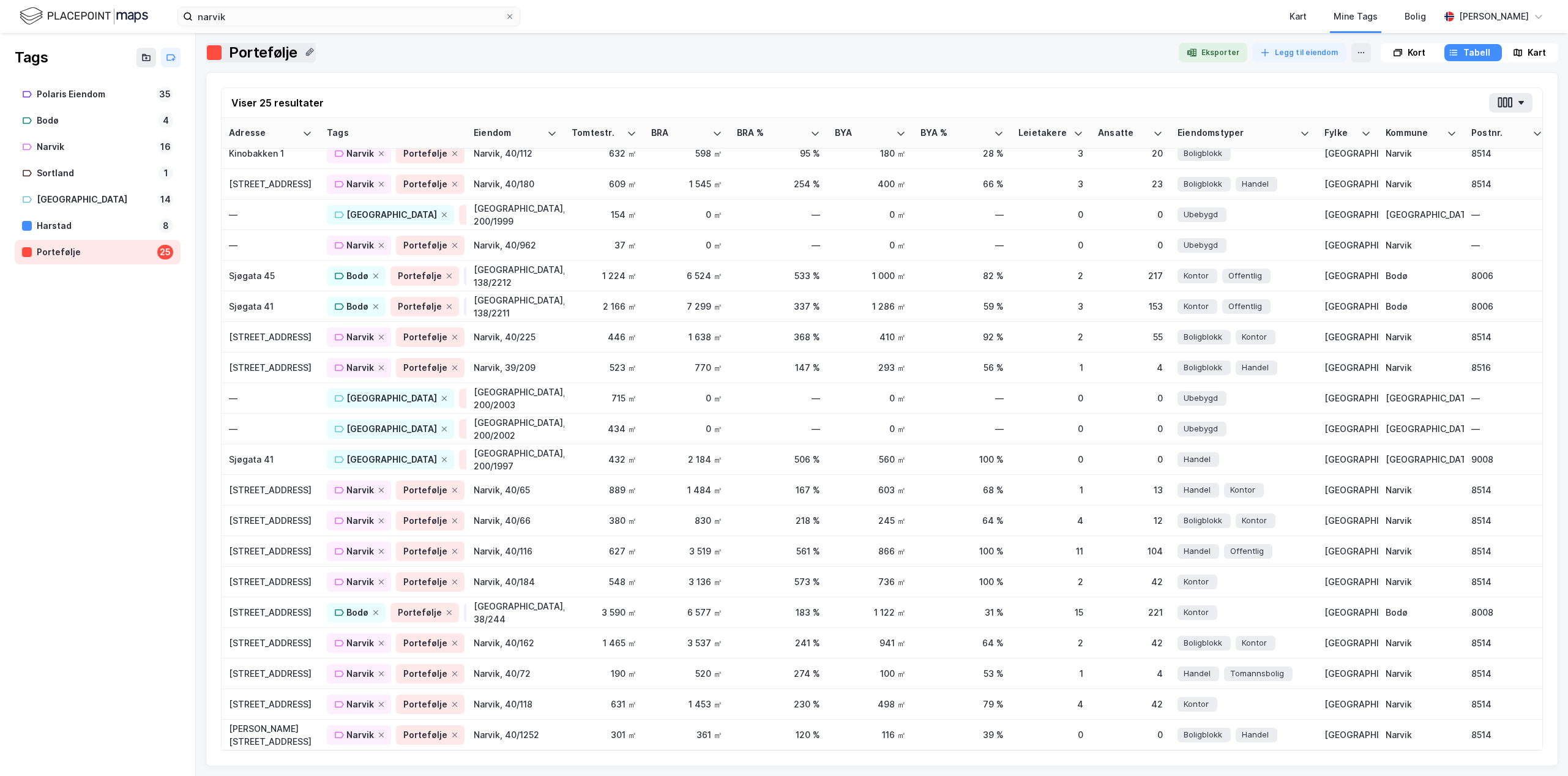
click at [1530, 54] on div "Kart" at bounding box center [1537, 52] width 18 height 14
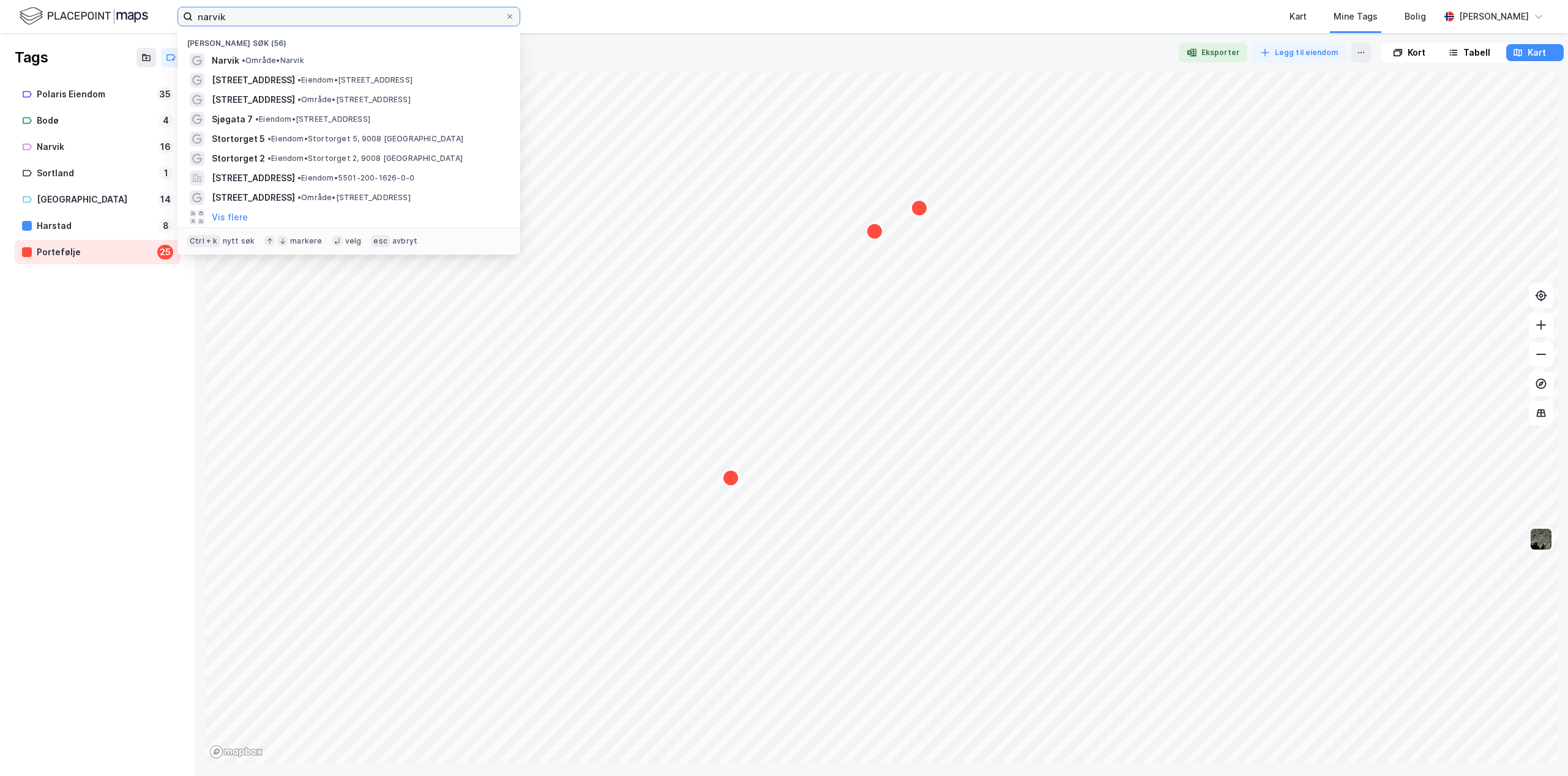
drag, startPoint x: 380, startPoint y: 21, endPoint x: -40, endPoint y: 23, distance: 420.0
click at [0, 23] on html "narvik Nylige søk (56) Narvik • Område • Narvik Seljestadveien 11 • Eiendom • S…" at bounding box center [784, 388] width 1568 height 776
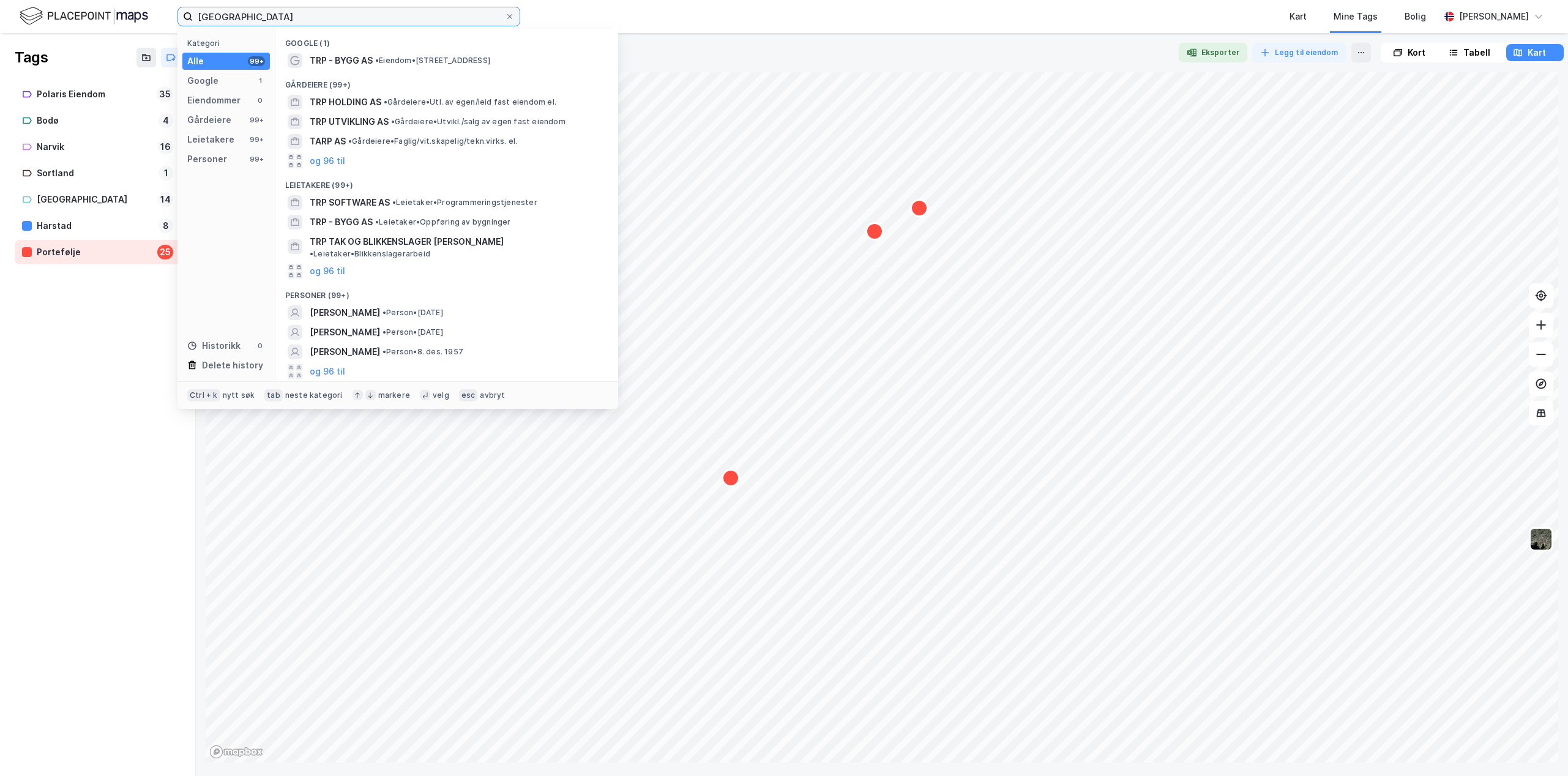
type input "tromsø"
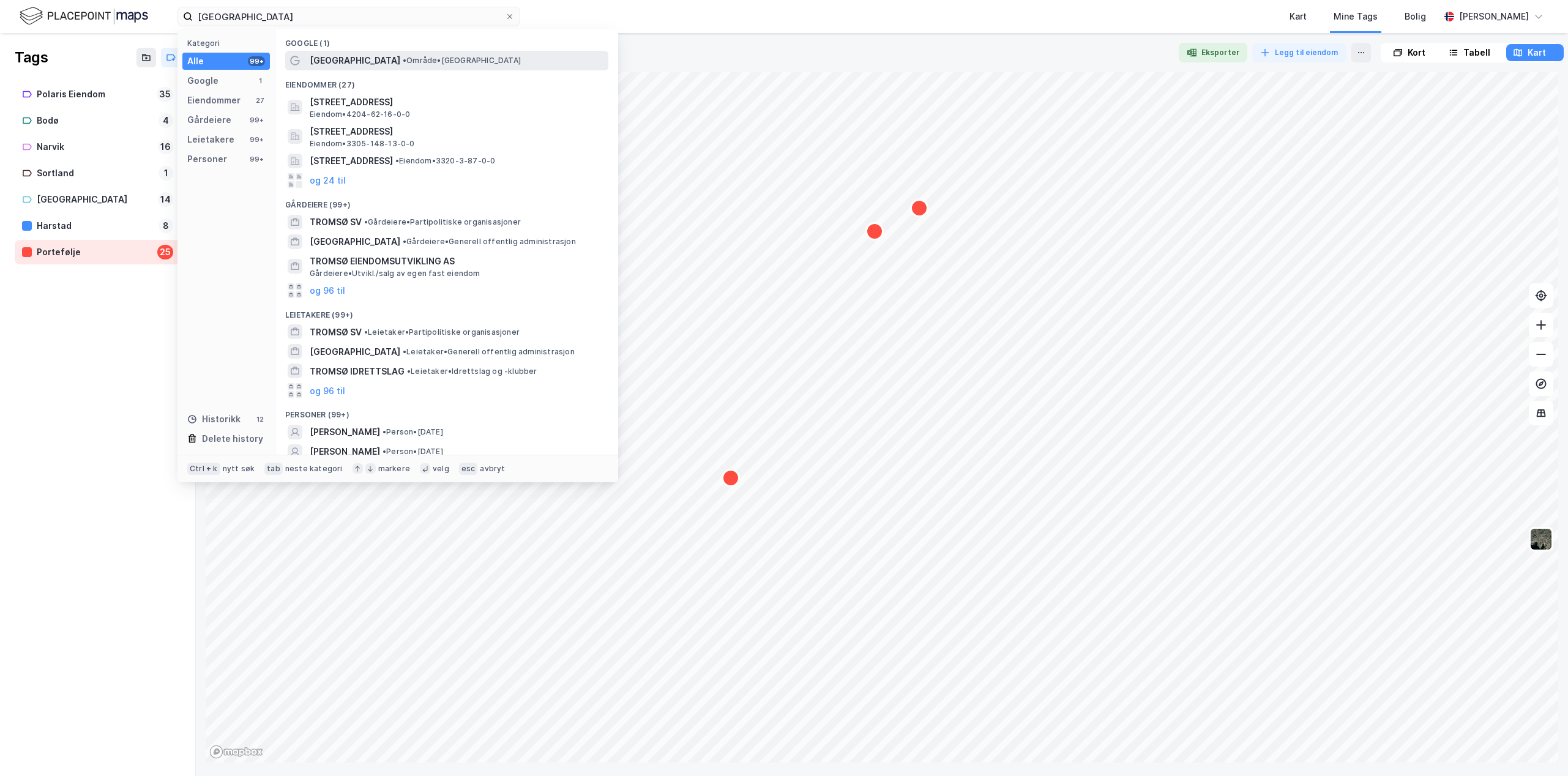
click at [402, 59] on span "• Område • Tromsø" at bounding box center [462, 60] width 118 height 10
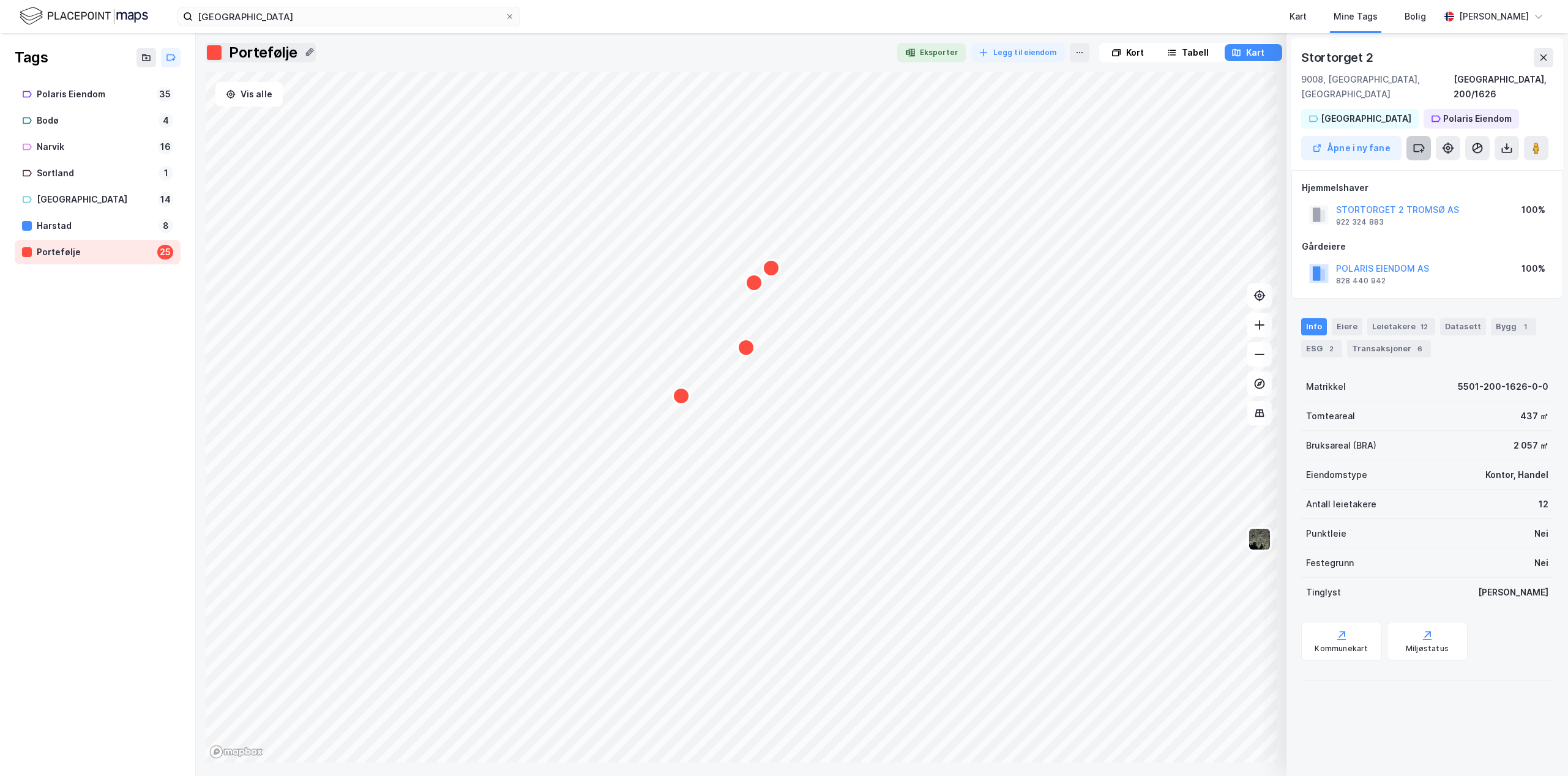
click at [1421, 142] on icon at bounding box center [1418, 147] width 12 height 12
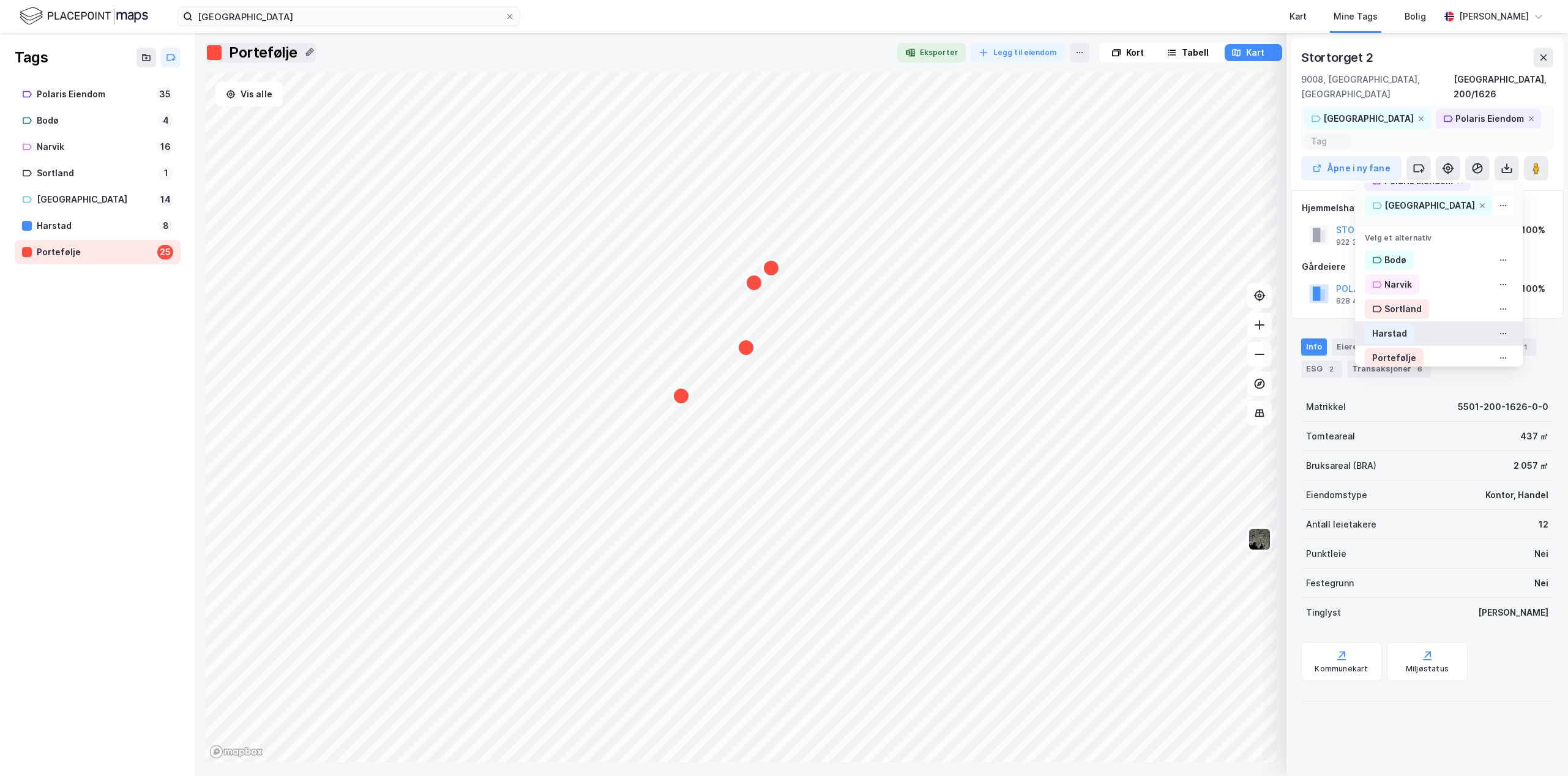
scroll to position [33, 0]
click at [1406, 340] on div "Portefølje" at bounding box center [1394, 346] width 44 height 14
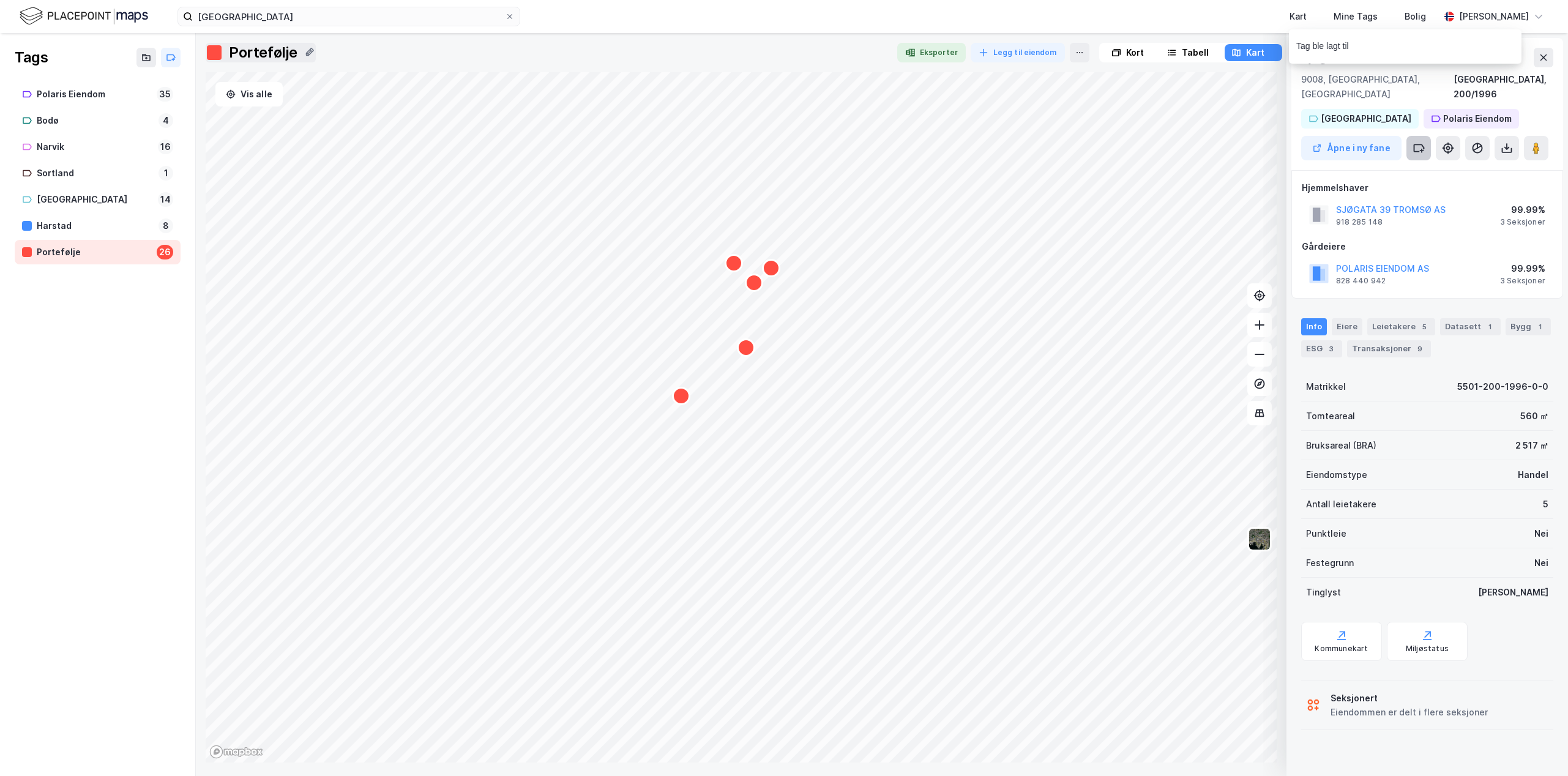
click at [1423, 144] on icon at bounding box center [1419, 147] width 10 height 7
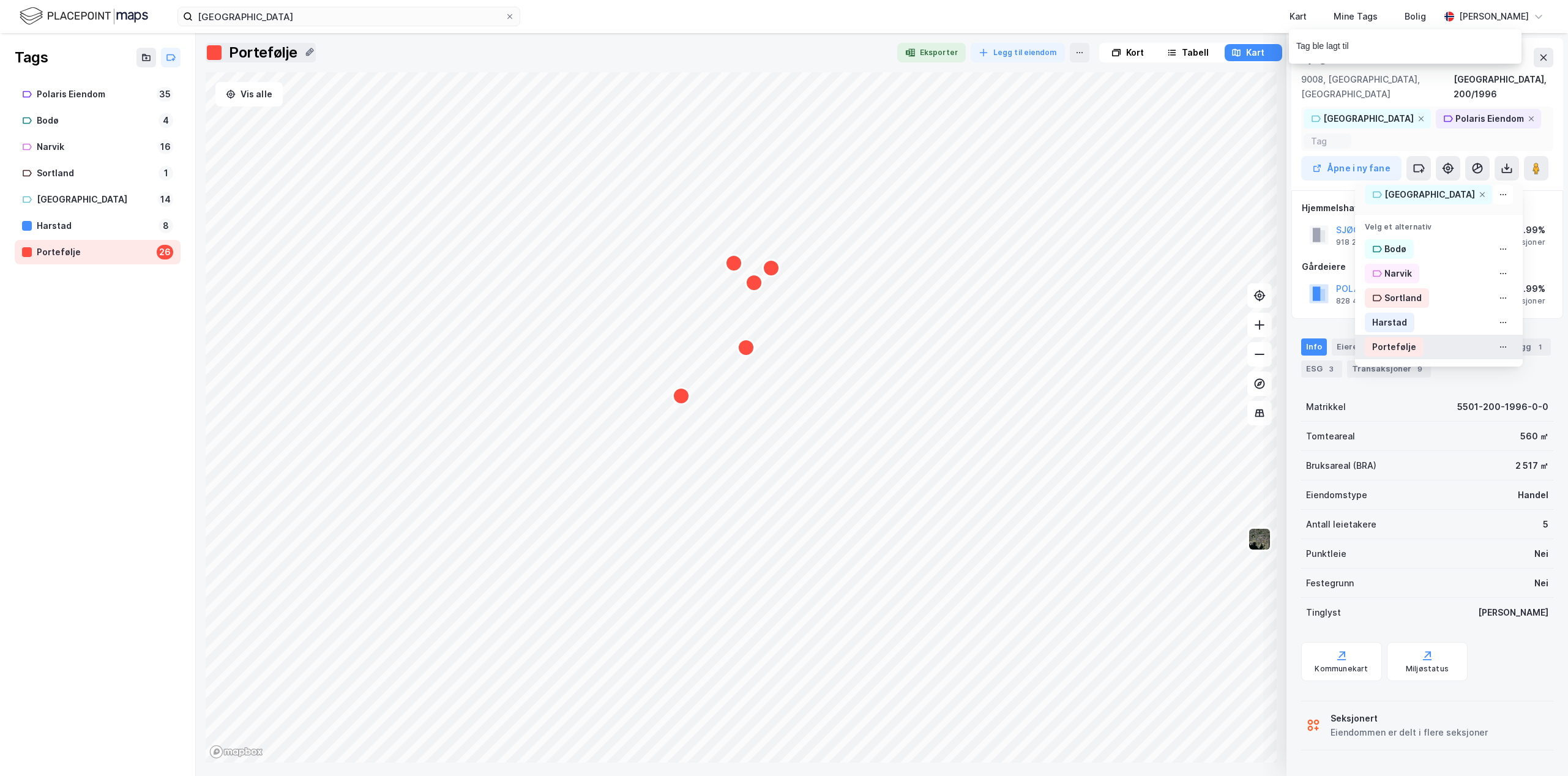
click at [1412, 337] on div "Portefølje" at bounding box center [1394, 346] width 59 height 20
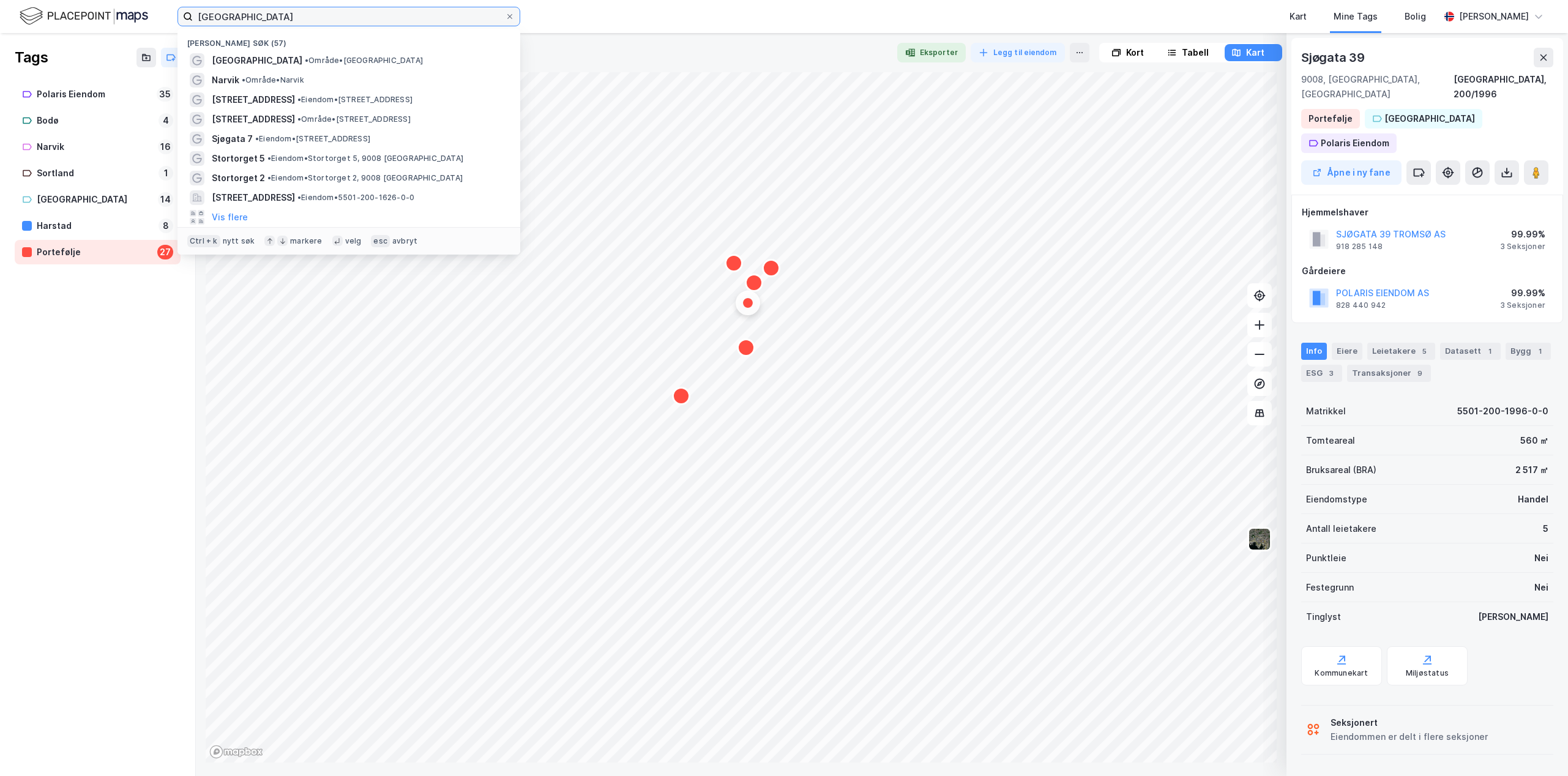
click at [323, 12] on input "tromsø" at bounding box center [349, 16] width 312 height 18
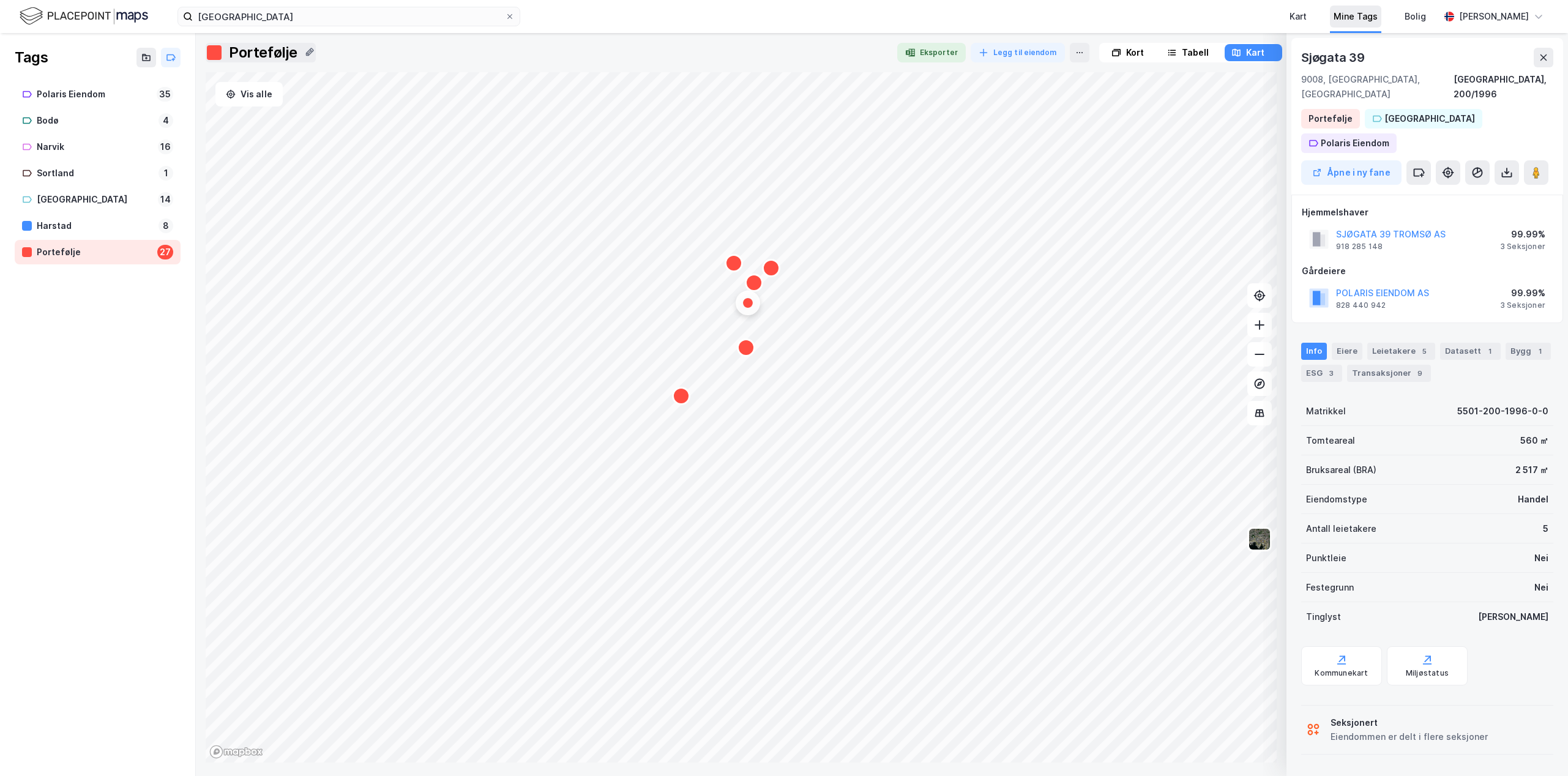
click at [1360, 17] on div "Mine Tags" at bounding box center [1356, 16] width 44 height 14
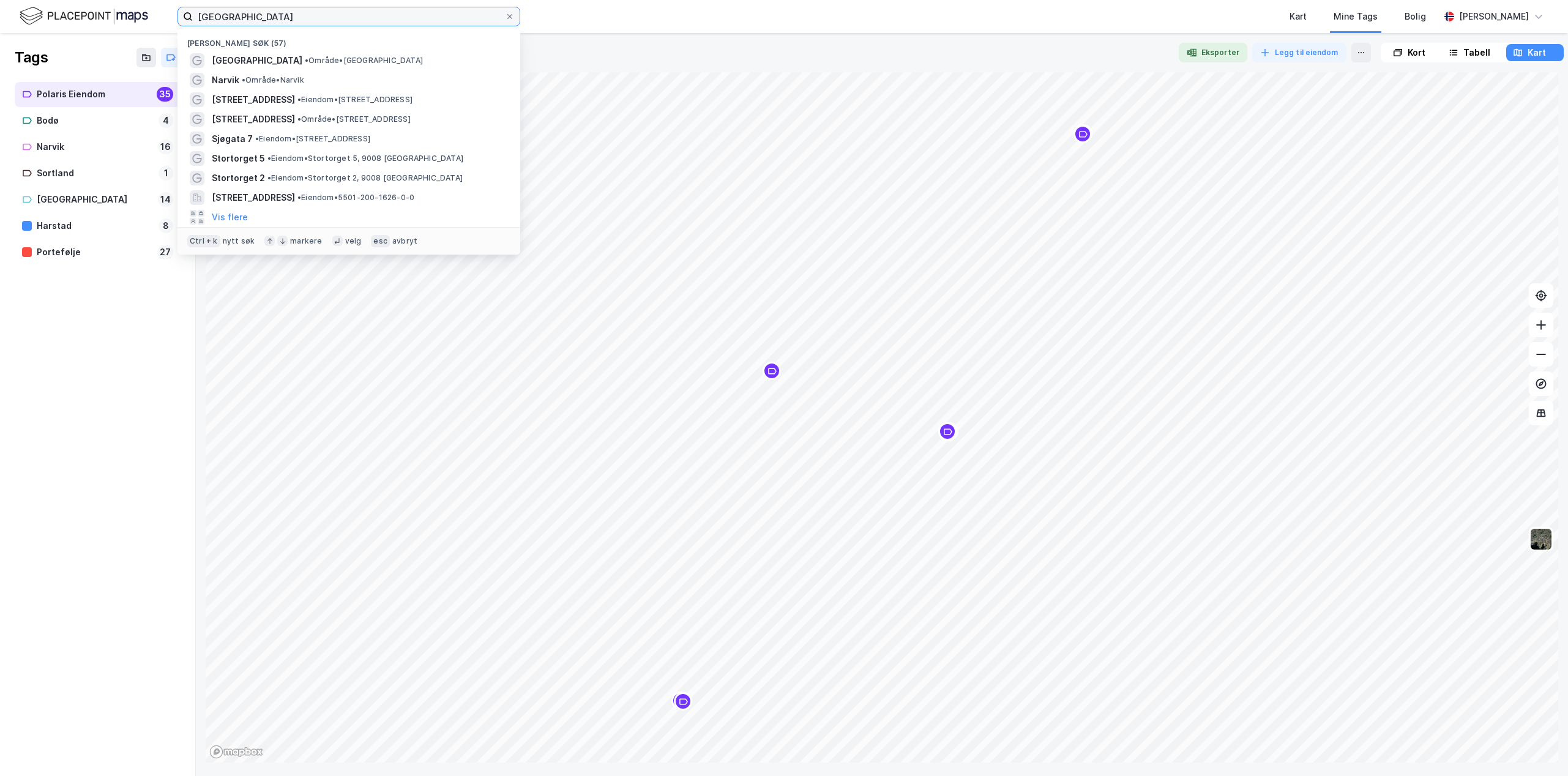
click at [245, 15] on input "tromsø" at bounding box center [349, 16] width 312 height 18
click at [67, 248] on div "Portefølje" at bounding box center [94, 253] width 116 height 15
